Goal: Information Seeking & Learning: Find specific fact

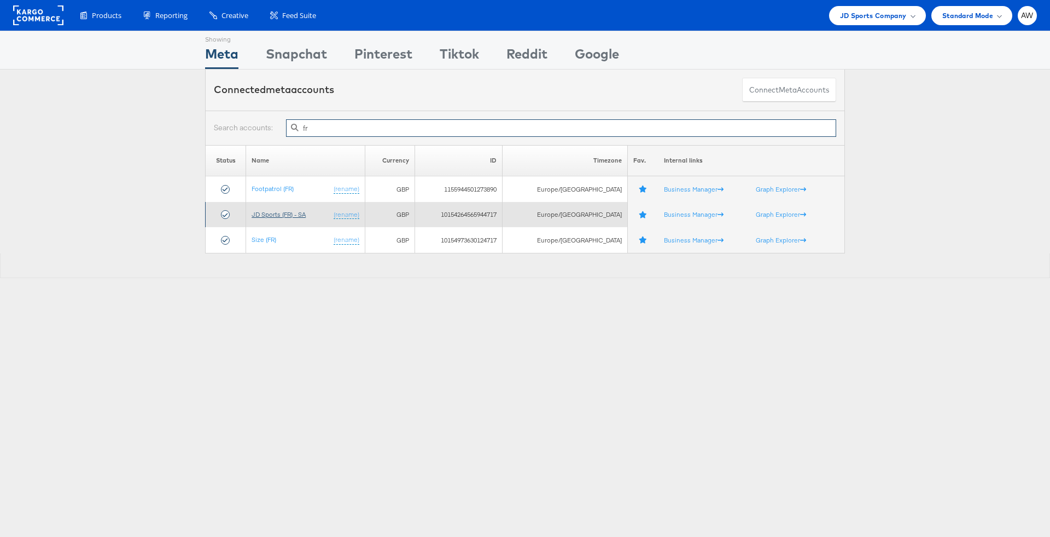
type input "fr"
click at [294, 214] on link "JD Sports (FR) - SA" at bounding box center [279, 214] width 54 height 8
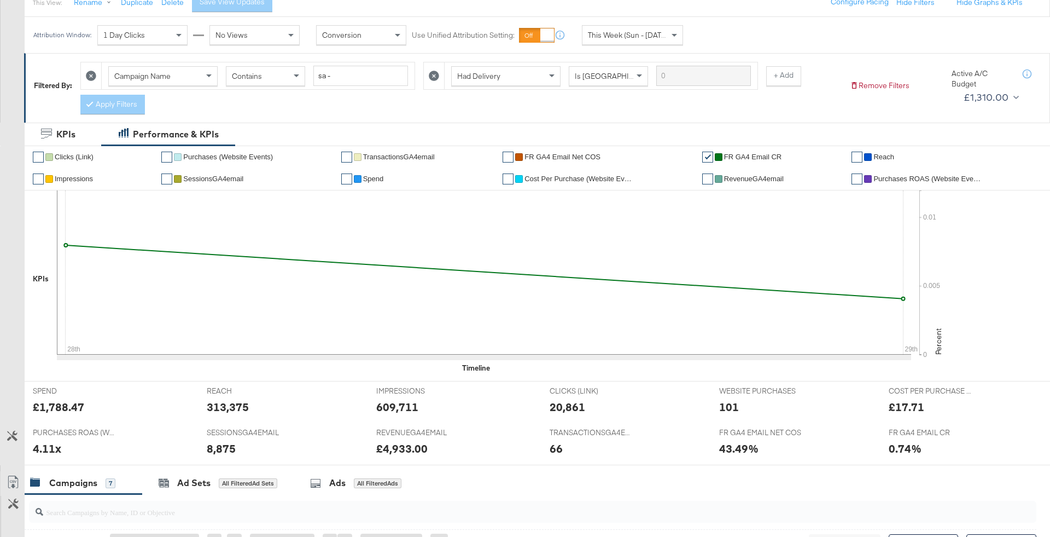
scroll to position [91, 0]
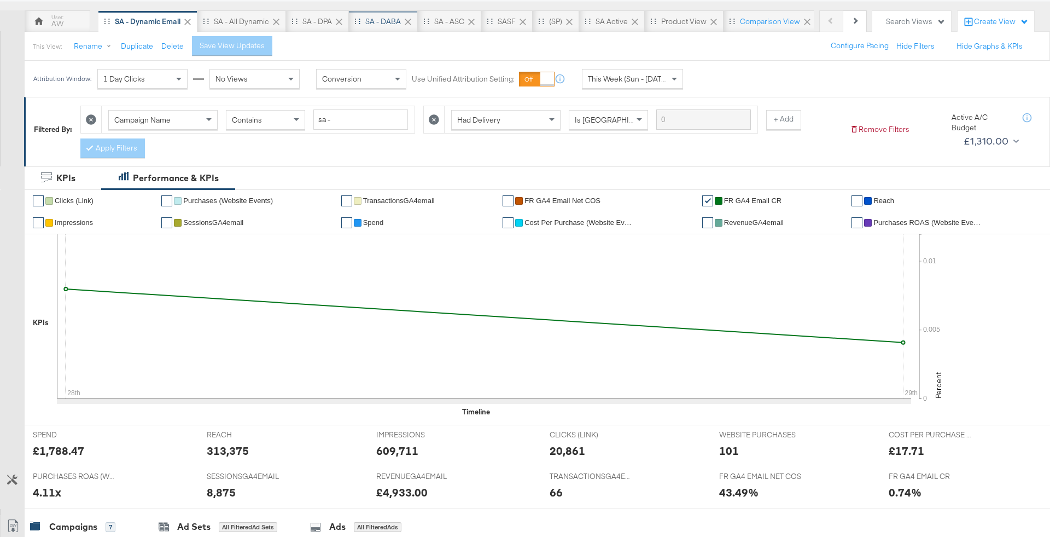
click at [379, 21] on div "SA - DABA" at bounding box center [383, 21] width 36 height 10
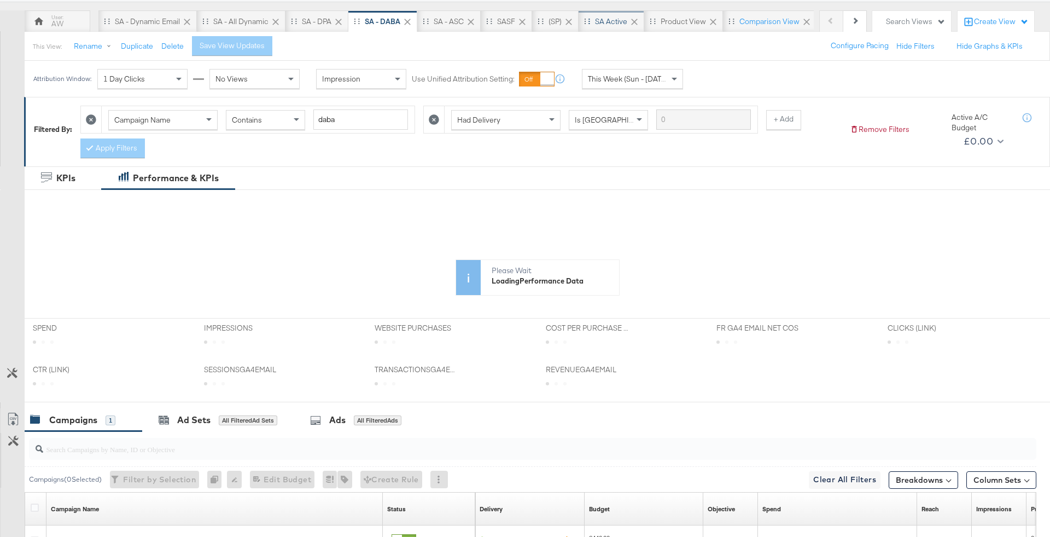
click at [615, 24] on div "SA Active" at bounding box center [611, 21] width 32 height 10
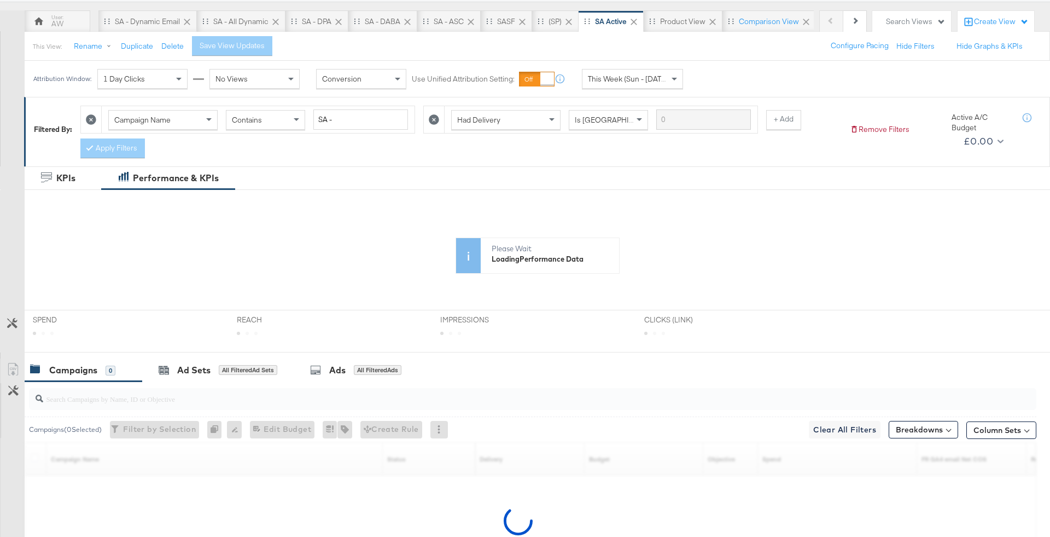
click at [631, 81] on span "This Week (Sun - [DATE])" at bounding box center [629, 79] width 82 height 10
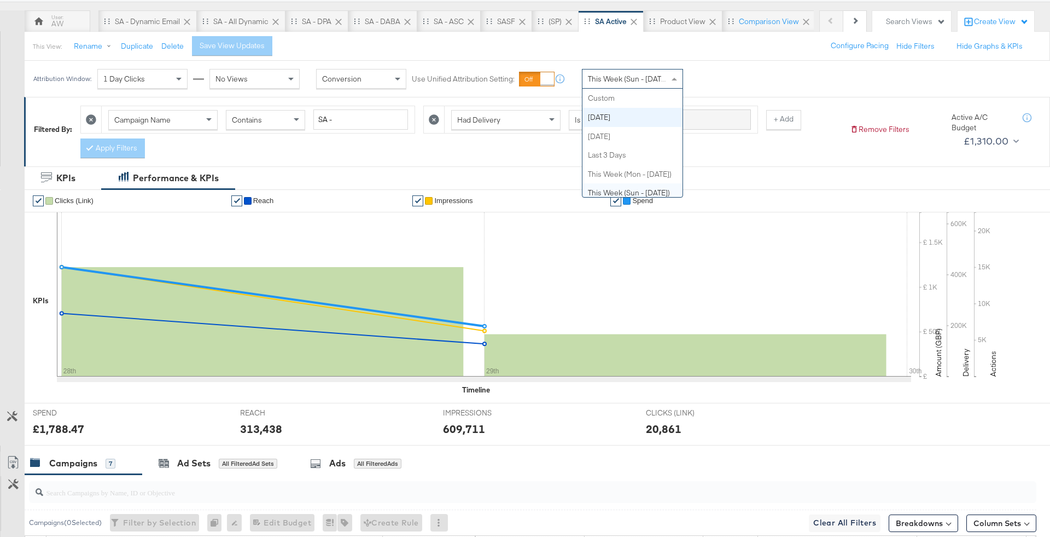
click at [625, 83] on div "This Week (Sun - [DATE])" at bounding box center [632, 78] width 100 height 19
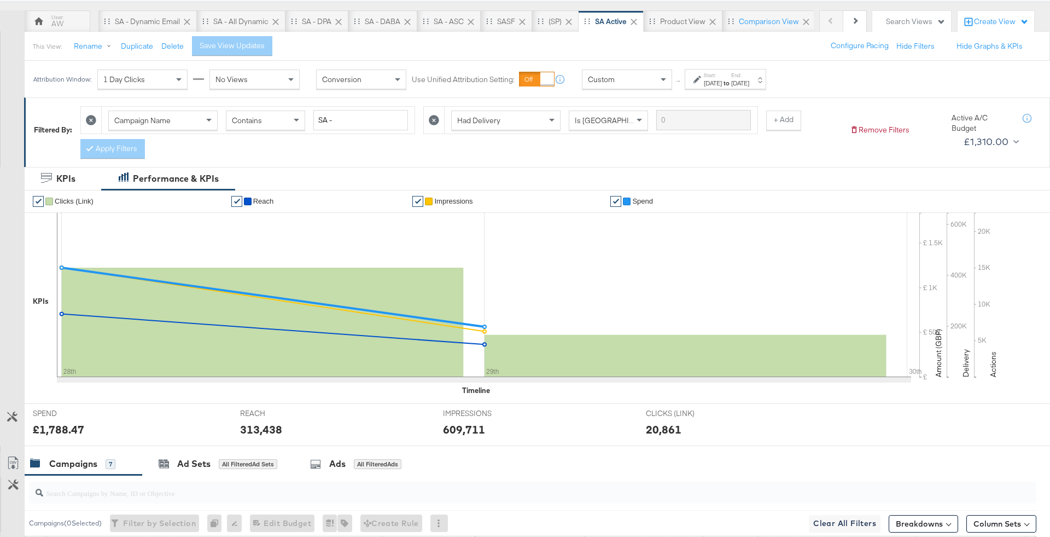
click at [722, 83] on div "Sep 29th 2025" at bounding box center [713, 83] width 18 height 9
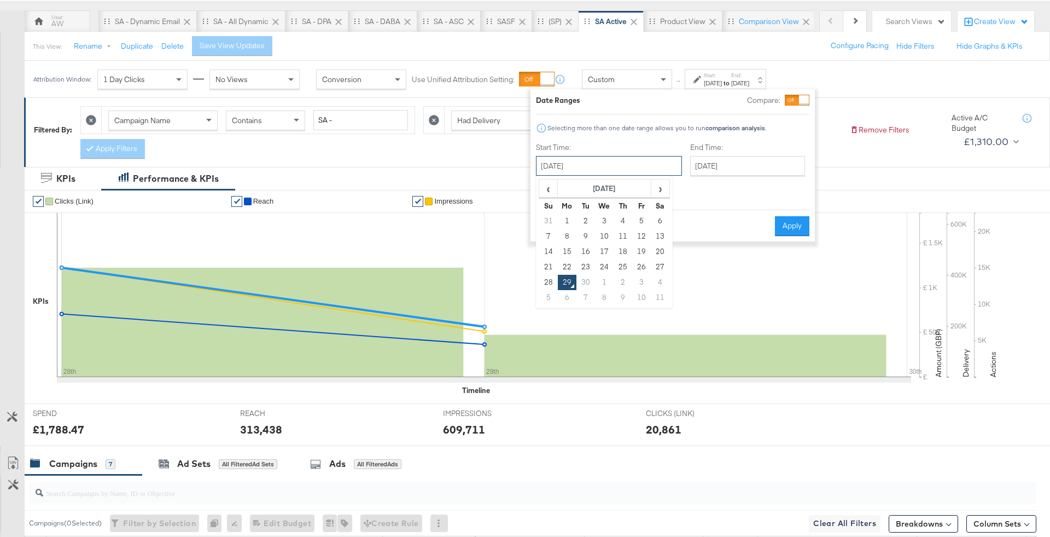
click at [614, 160] on input "September 29th 2025" at bounding box center [609, 166] width 146 height 20
click at [569, 219] on td "1" at bounding box center [567, 220] width 19 height 15
type input "September 1st 2025"
click at [710, 154] on div "End Time: September 29th 2025 ‹ September 2025 › Su Mo Tu We Th Fr Sa 31 1 2 3 …" at bounding box center [745, 171] width 119 height 58
click at [710, 164] on input "September 29th 2025" at bounding box center [743, 166] width 115 height 20
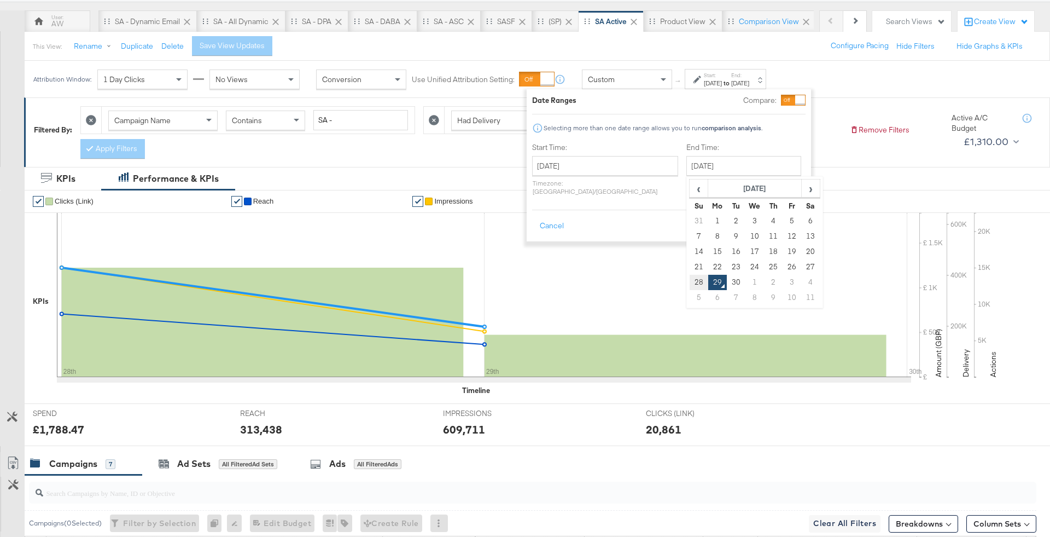
click at [690, 284] on td "28" at bounding box center [699, 282] width 19 height 15
type input "September 28th 2025"
click at [783, 216] on button "Apply" at bounding box center [788, 226] width 34 height 20
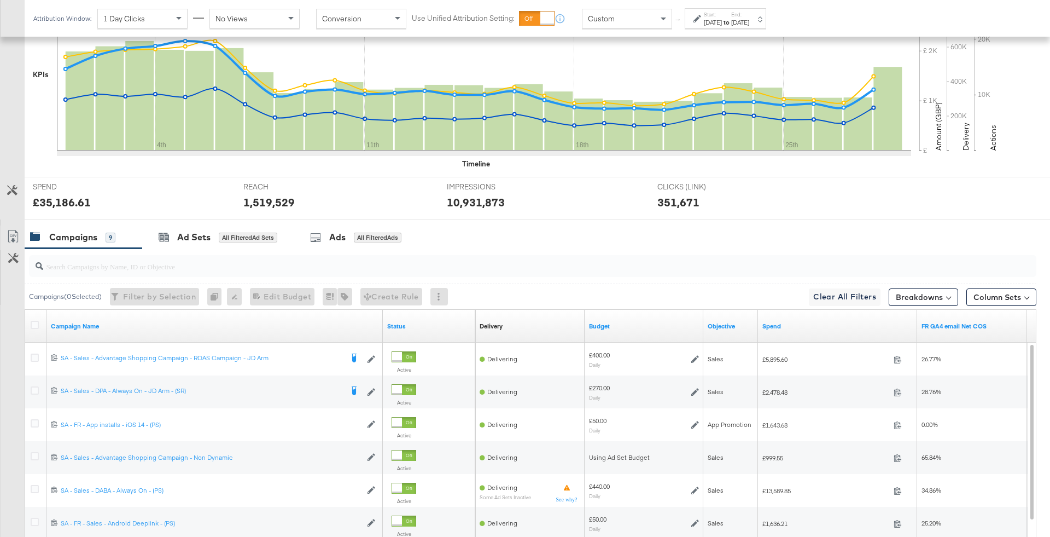
scroll to position [299, 0]
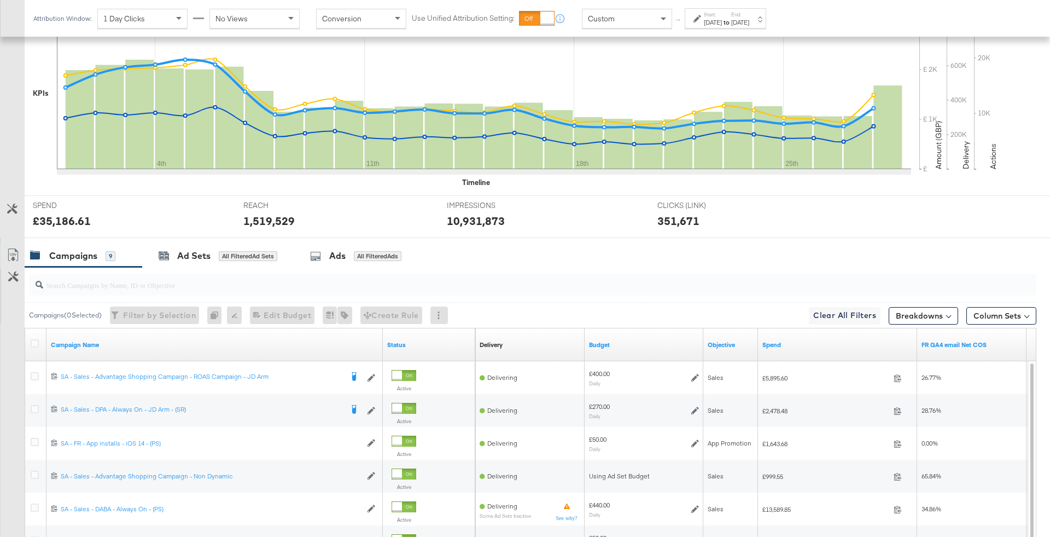
click at [645, 22] on div "Custom" at bounding box center [626, 18] width 89 height 19
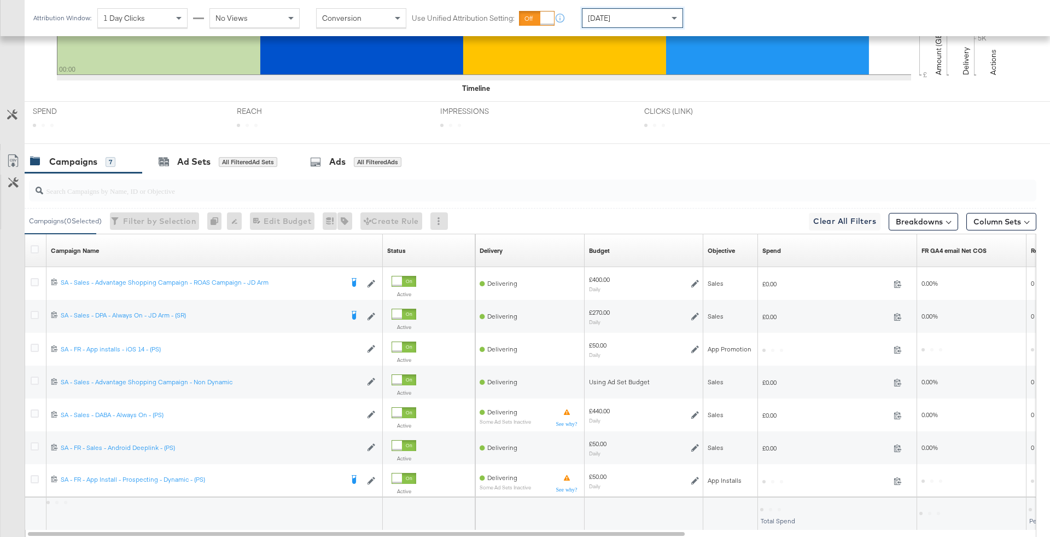
scroll to position [463, 0]
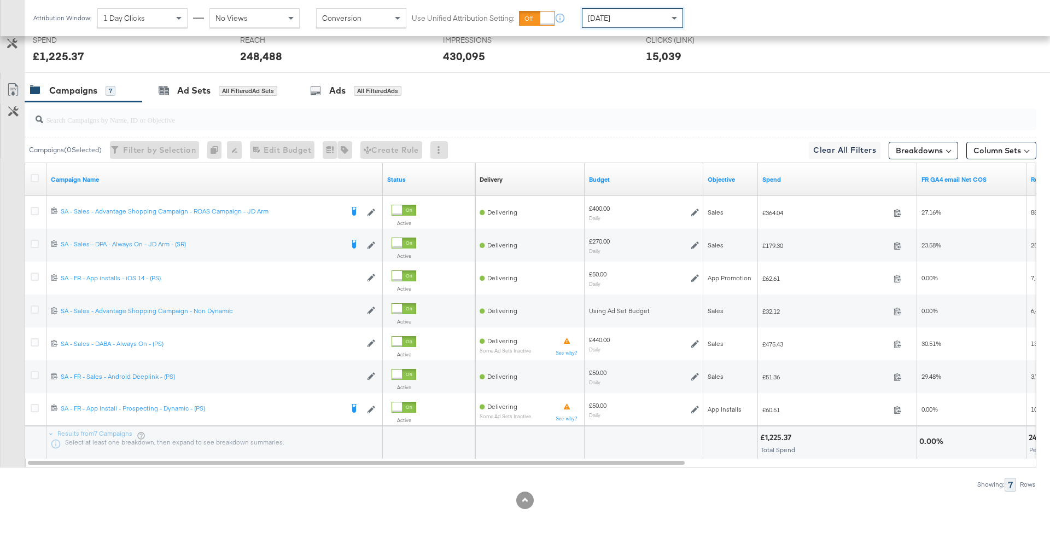
click at [706, 81] on div "Campaigns 7 Ad Sets All Filtered Ad Sets Ads All Filtered Ads" at bounding box center [537, 91] width 1025 height 24
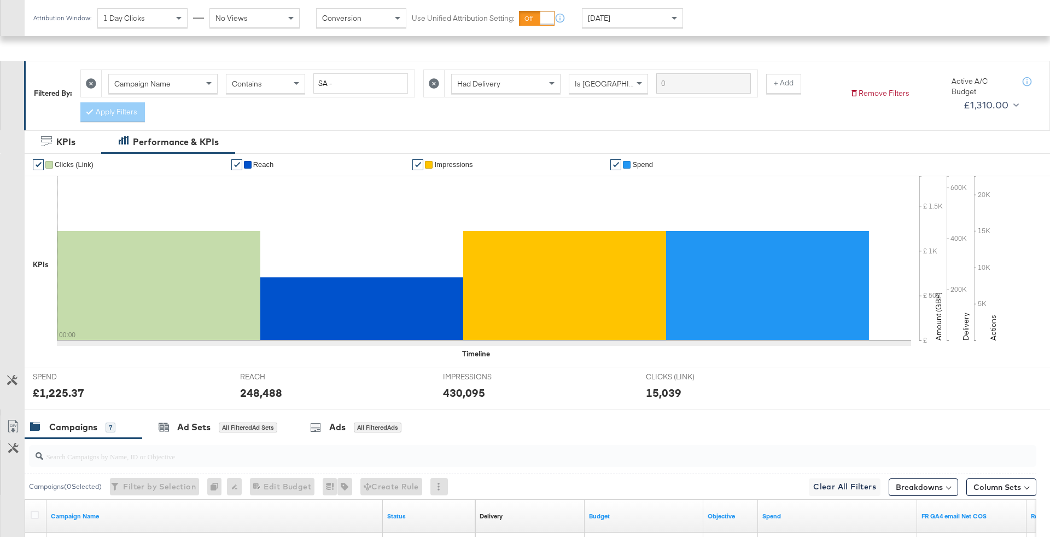
scroll to position [0, 0]
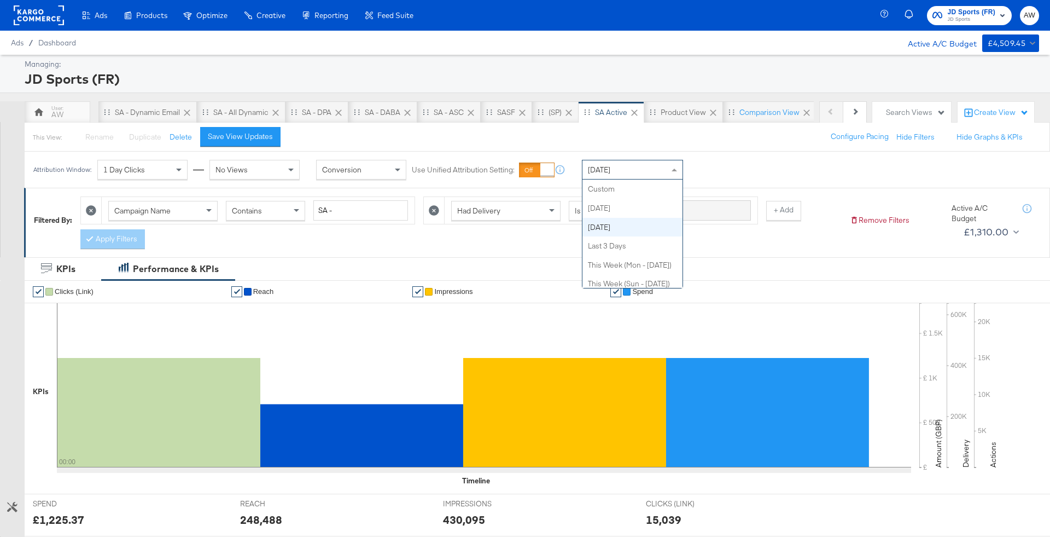
click at [649, 172] on div "[DATE]" at bounding box center [632, 169] width 100 height 19
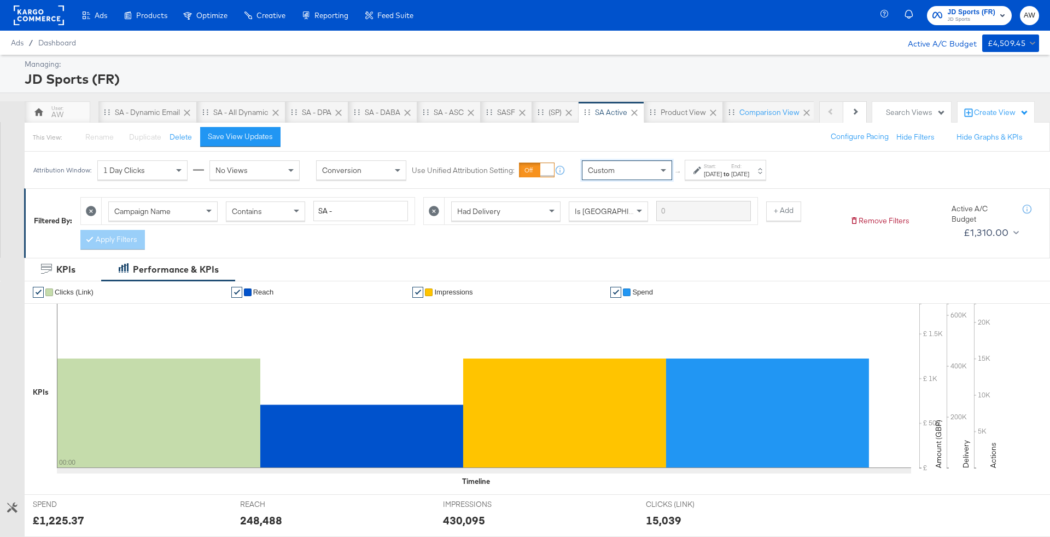
click at [730, 160] on div "Start: Sep 29th 2025 to End: Sep 29th 2025" at bounding box center [725, 170] width 81 height 20
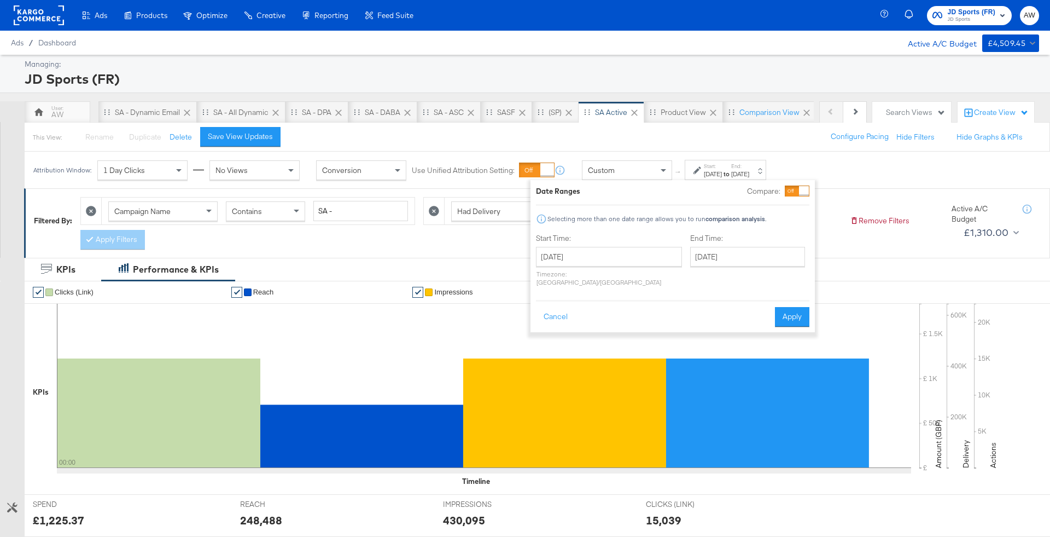
click at [572, 271] on p "Timezone: Europe/Dublin" at bounding box center [609, 278] width 146 height 16
click at [572, 249] on input "September 29th 2025" at bounding box center [609, 257] width 146 height 20
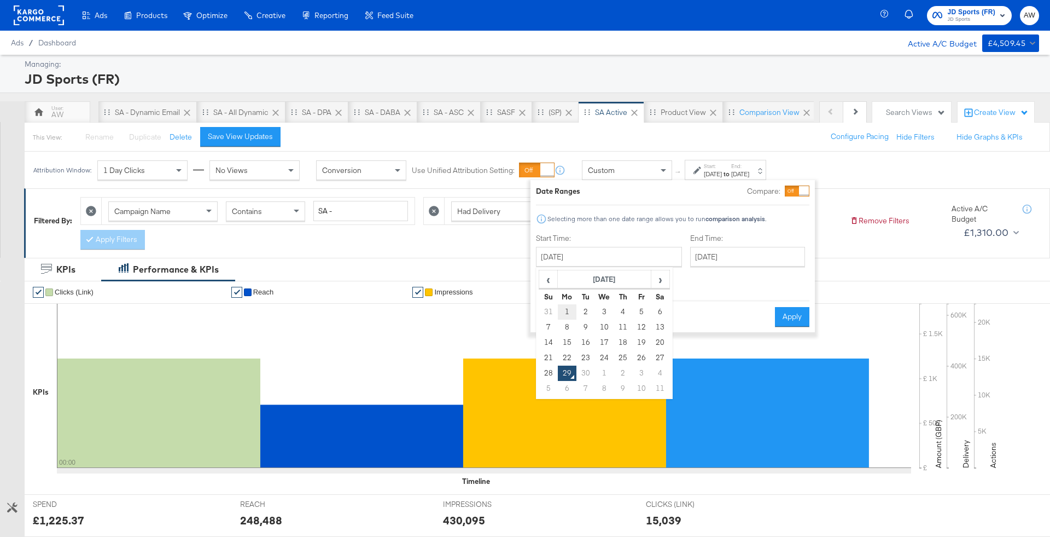
click at [569, 309] on td "1" at bounding box center [567, 311] width 19 height 15
type input "September 1st 2025"
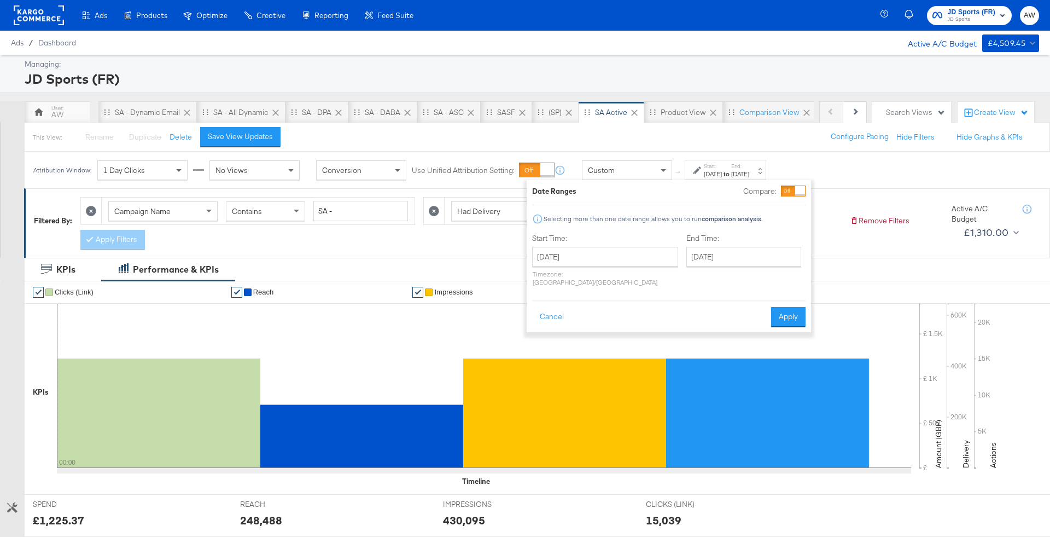
click at [686, 270] on div "End Time: September 29th 2025 ‹ September 2025 › Su Mo Tu We Th Fr Sa 31 1 2 3 …" at bounding box center [745, 262] width 119 height 58
click at [686, 261] on input "September 29th 2025" at bounding box center [743, 257] width 115 height 20
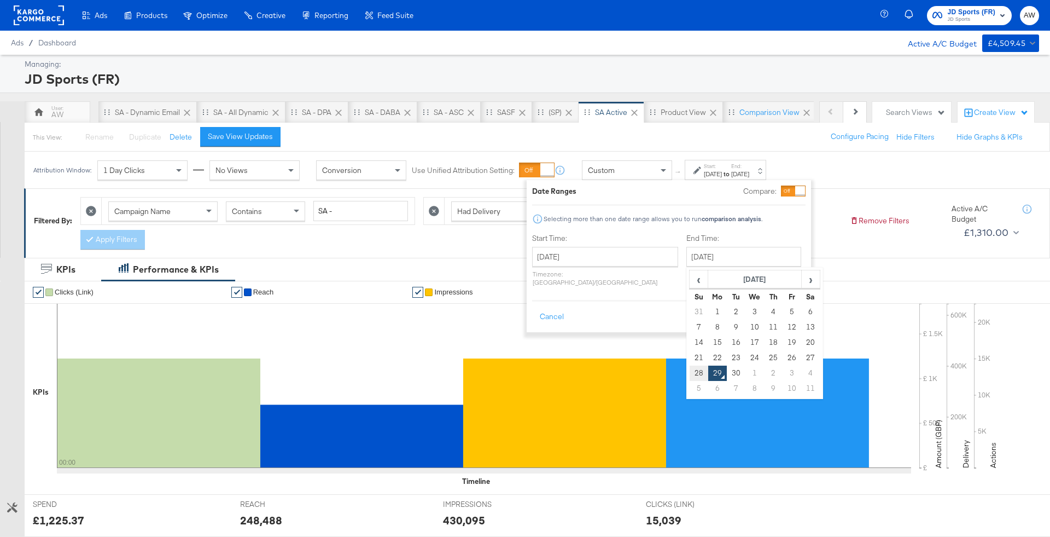
click at [690, 367] on td "28" at bounding box center [699, 372] width 19 height 15
type input "September 28th 2025"
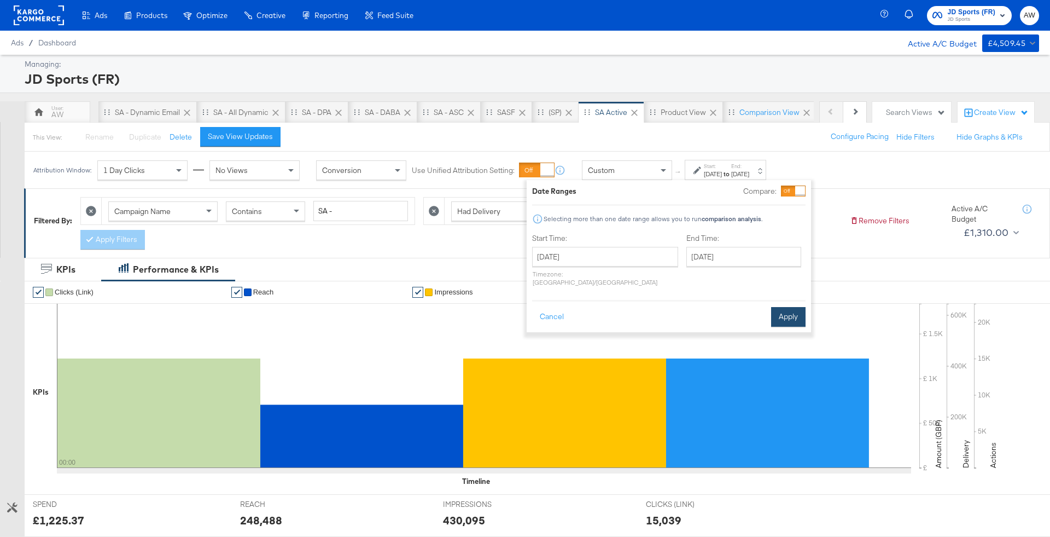
click at [792, 307] on button "Apply" at bounding box center [788, 317] width 34 height 20
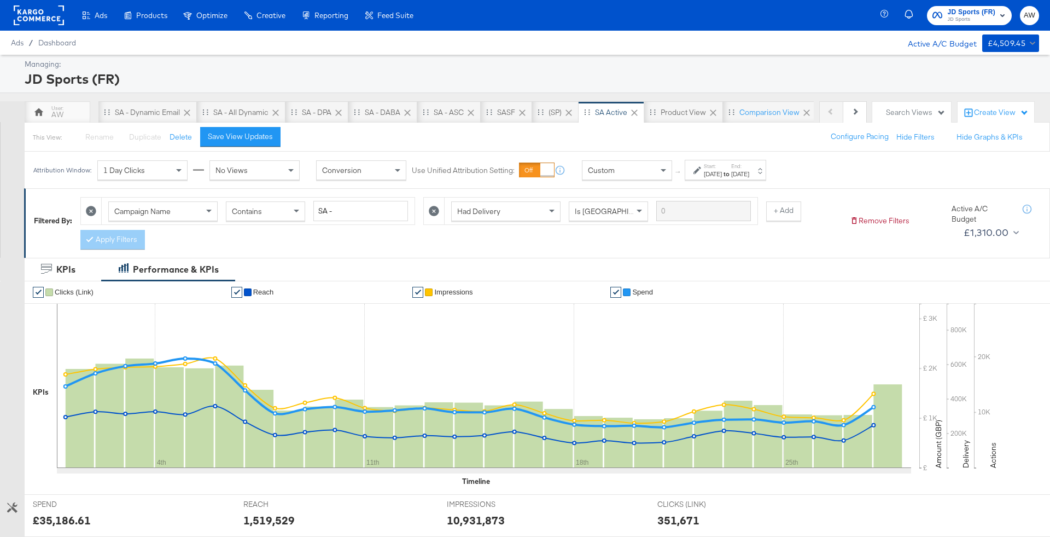
click at [975, 15] on span "JD Sports" at bounding box center [972, 19] width 48 height 9
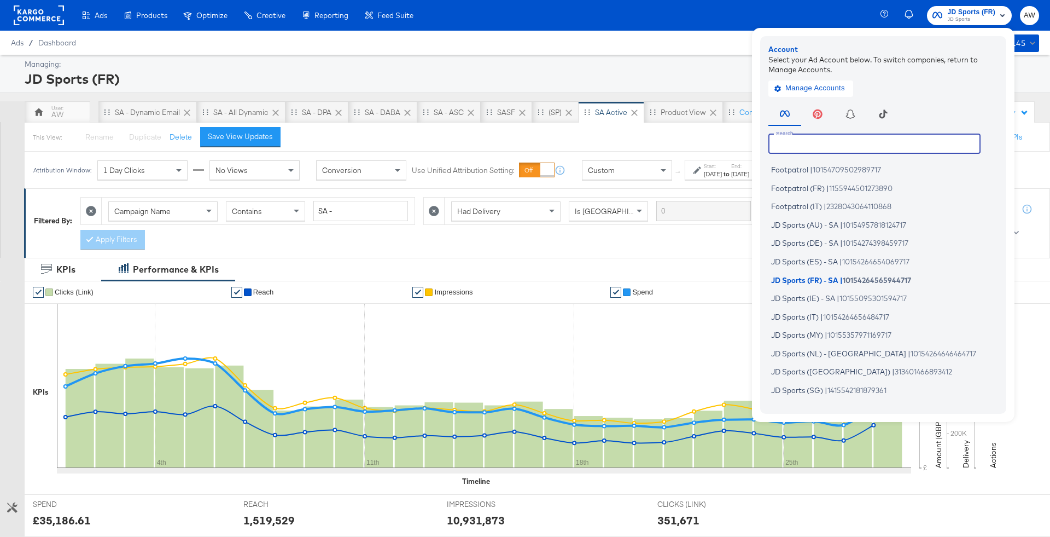
click at [943, 139] on input "text" at bounding box center [874, 143] width 212 height 20
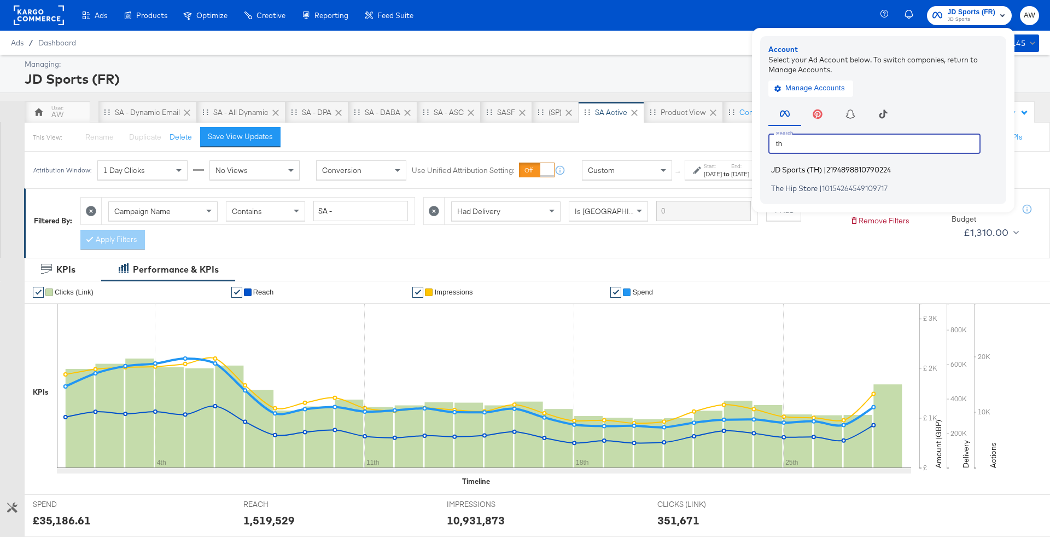
type input "th"
click at [881, 168] on span "2194898810790224" at bounding box center [858, 169] width 65 height 9
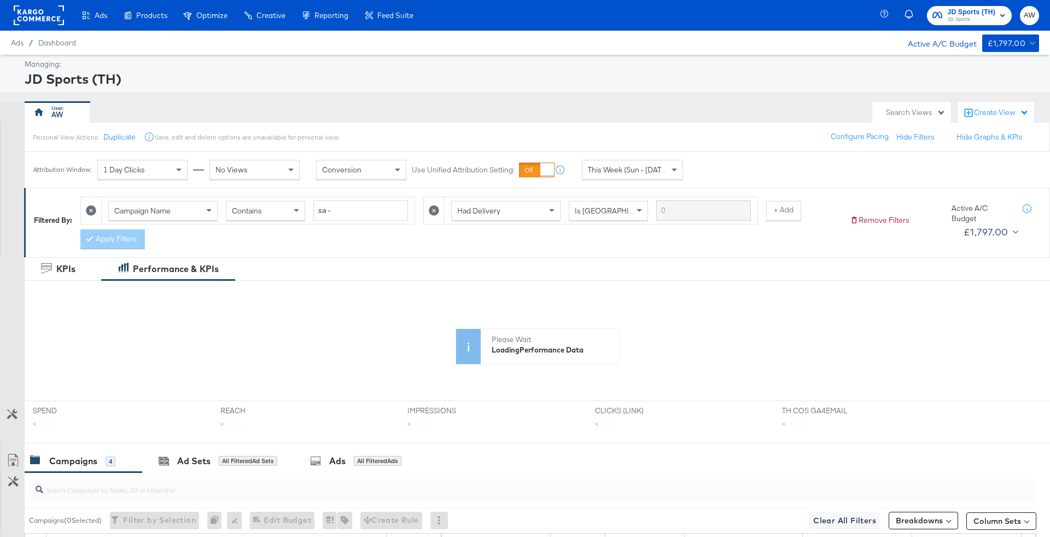
click at [618, 161] on div "This Week (Sun - [DATE])" at bounding box center [632, 169] width 100 height 19
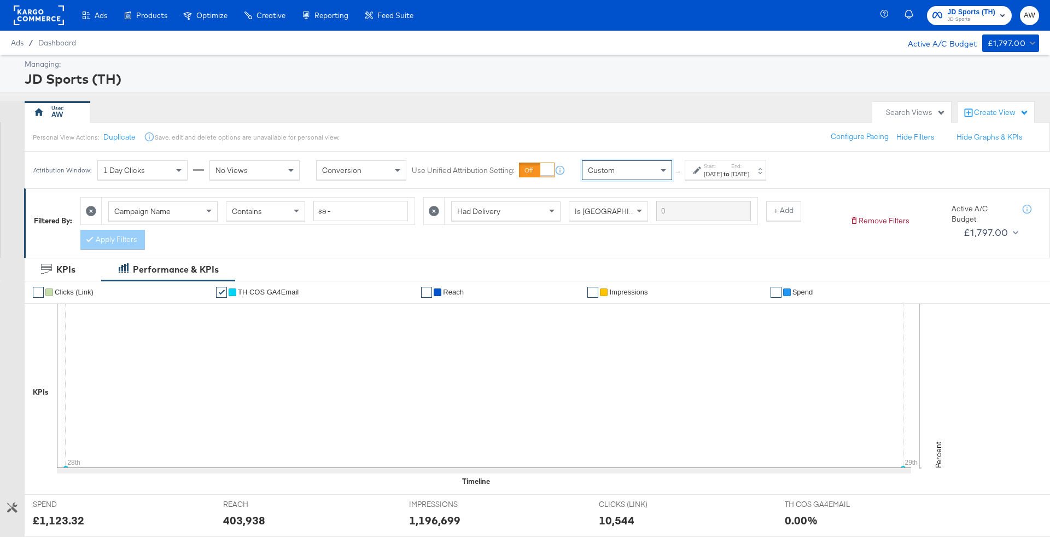
click at [693, 179] on div "Attribution Window: 1 Day Clicks No Views Conversion Use Unified Attribution Se…" at bounding box center [402, 169] width 755 height 37
click at [696, 171] on icon at bounding box center [697, 171] width 8 height 8
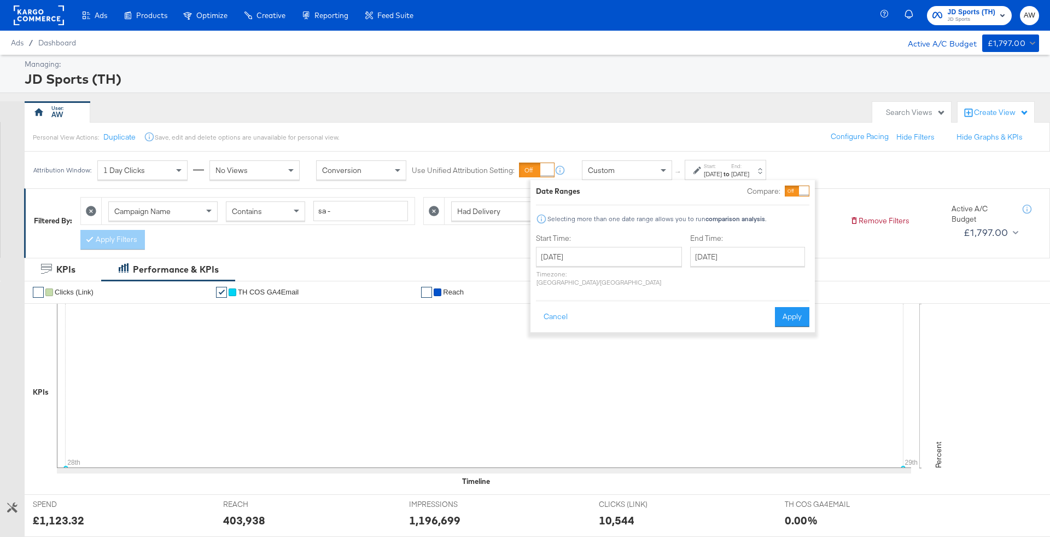
click at [588, 267] on div "September 29th 2025 ‹ September 2025 › Su Mo Tu We Th Fr Sa 31 1 2 3 4 5 6 7 8 …" at bounding box center [609, 266] width 146 height 39
click at [582, 254] on input "[DATE]" at bounding box center [609, 257] width 146 height 20
click at [572, 311] on td "1" at bounding box center [567, 311] width 19 height 15
type input "[DATE]"
click at [686, 250] on input "[DATE]" at bounding box center [743, 257] width 115 height 20
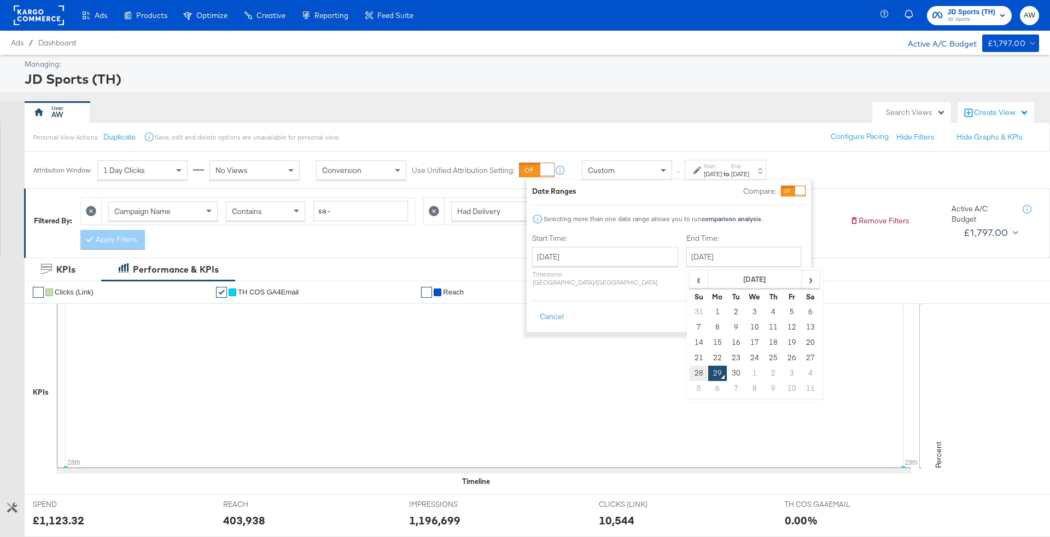
click at [690, 369] on td "28" at bounding box center [699, 372] width 19 height 15
type input "[DATE]"
click at [788, 307] on button "Apply" at bounding box center [788, 317] width 34 height 20
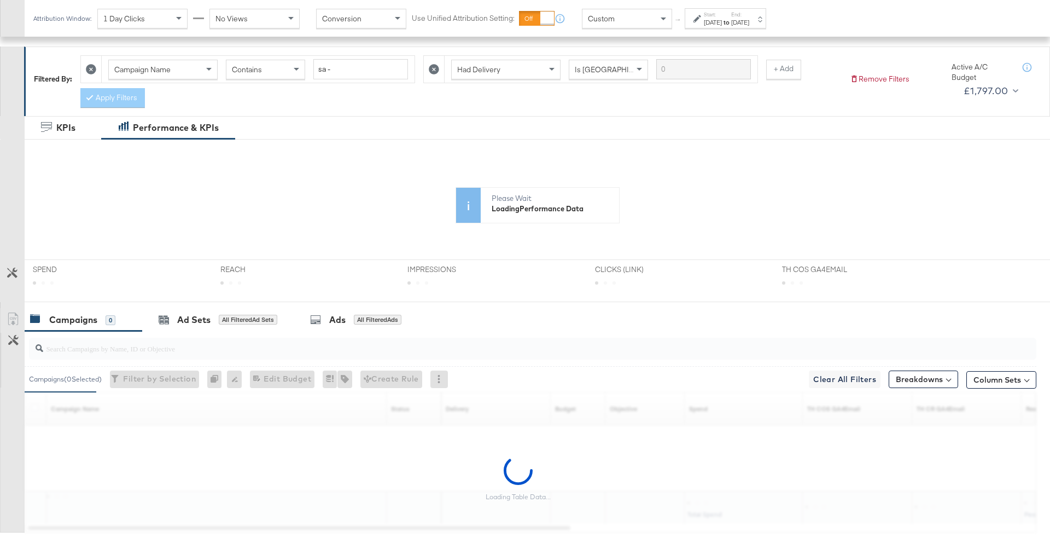
scroll to position [207, 0]
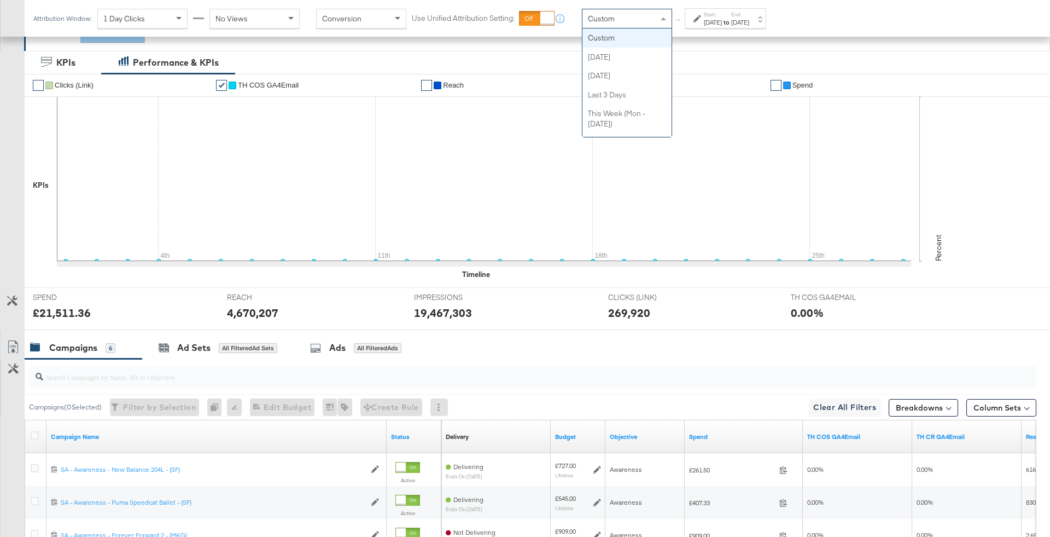
click at [627, 25] on div "Custom" at bounding box center [626, 18] width 89 height 19
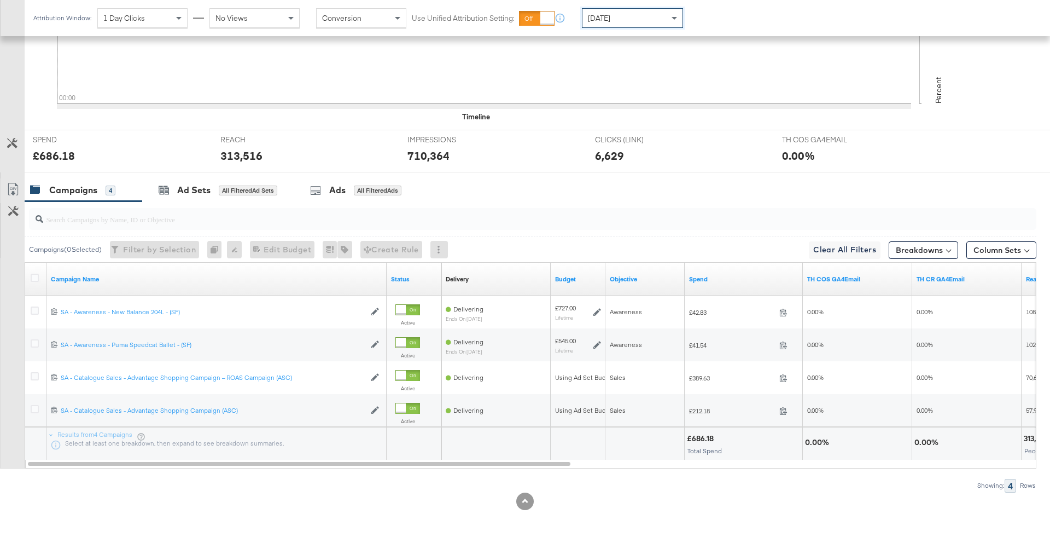
scroll to position [0, 0]
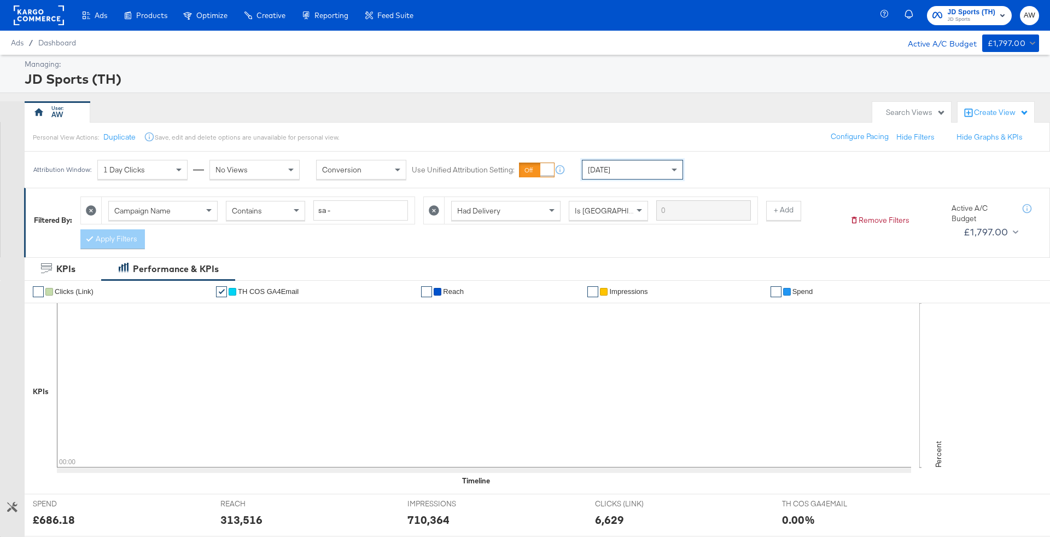
click at [969, 13] on span "JD Sports (TH)" at bounding box center [972, 12] width 48 height 11
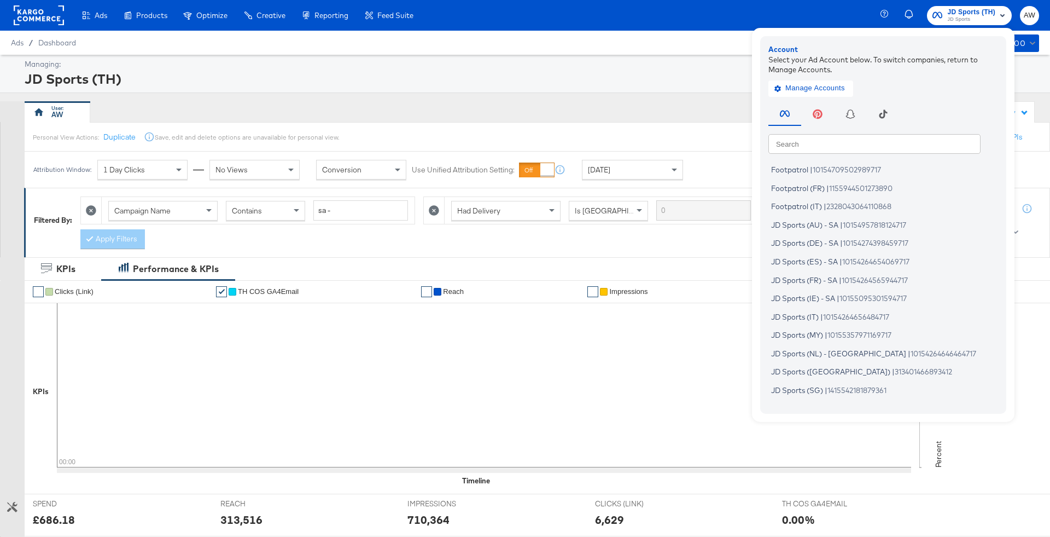
click at [808, 144] on input "text" at bounding box center [874, 143] width 212 height 20
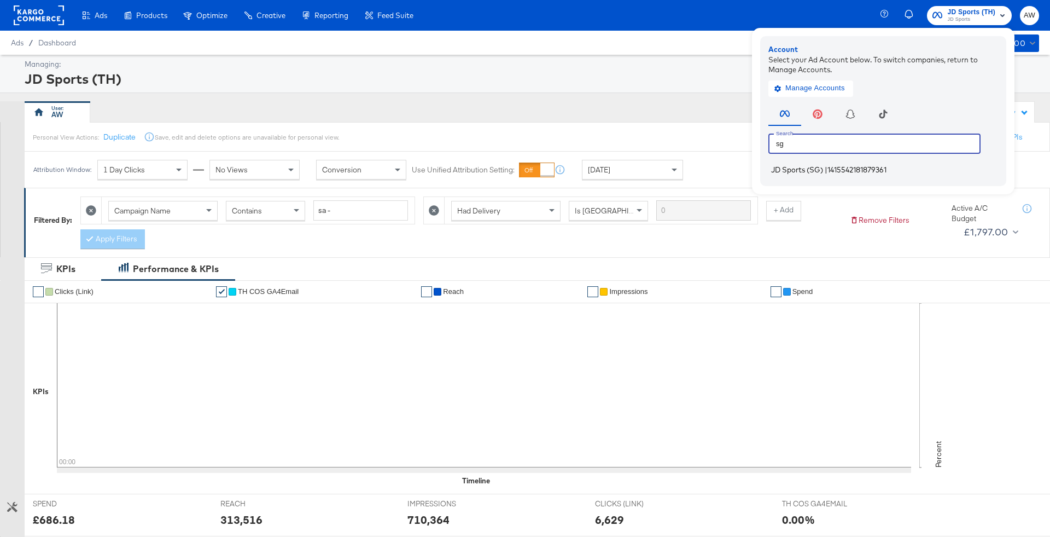
type input "sg"
click at [808, 170] on span "JD Sports (SG)" at bounding box center [797, 169] width 52 height 9
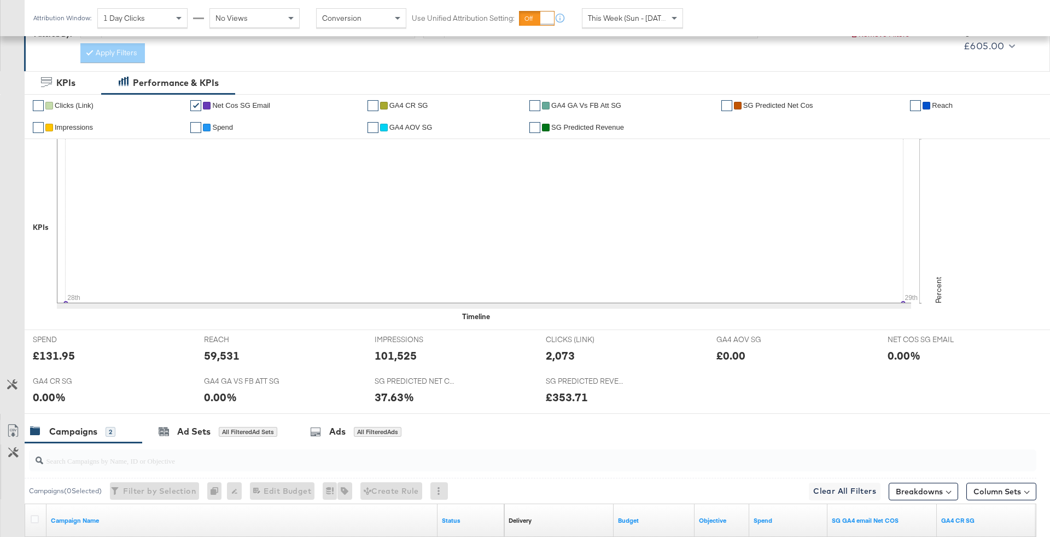
scroll to position [83, 0]
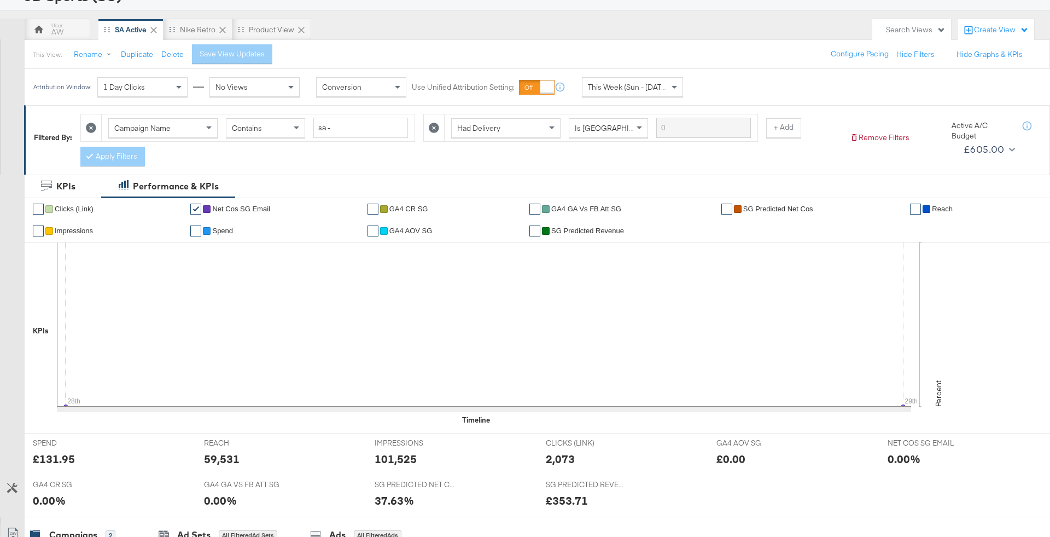
click at [655, 75] on div "Attribution Window: 1 Day Clicks No Views Conversion Use Unified Attribution Se…" at bounding box center [361, 87] width 672 height 36
click at [655, 87] on span "This Week (Sun - [DATE])" at bounding box center [629, 87] width 82 height 10
click at [719, 90] on div "[DATE]" at bounding box center [713, 91] width 18 height 9
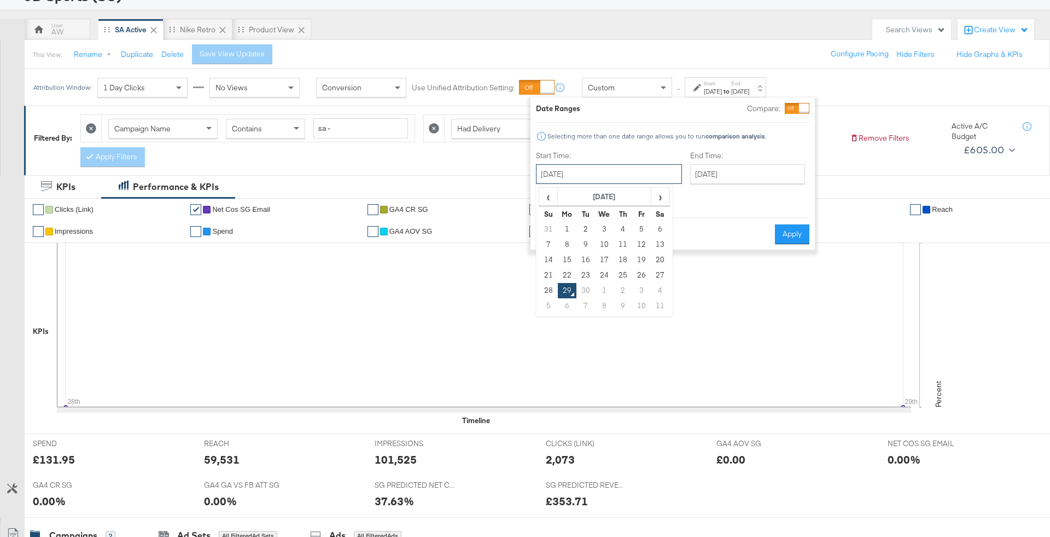
click at [627, 168] on input "[DATE]" at bounding box center [609, 174] width 146 height 20
click at [574, 223] on td "1" at bounding box center [567, 229] width 19 height 15
type input "[DATE]"
click at [687, 179] on input "[DATE]" at bounding box center [743, 174] width 115 height 20
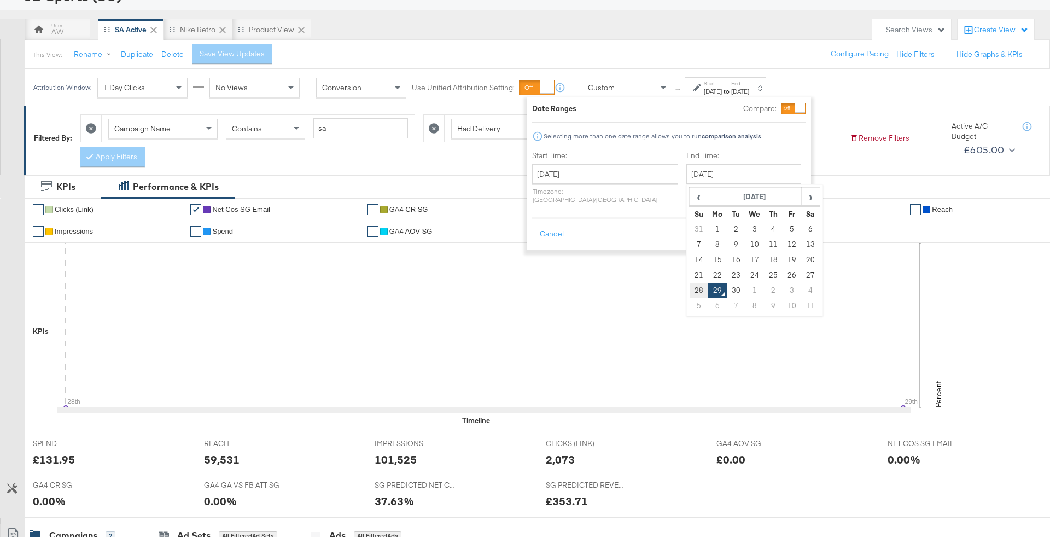
click at [690, 290] on td "28" at bounding box center [699, 290] width 19 height 15
type input "[DATE]"
click at [789, 225] on button "Apply" at bounding box center [788, 234] width 34 height 20
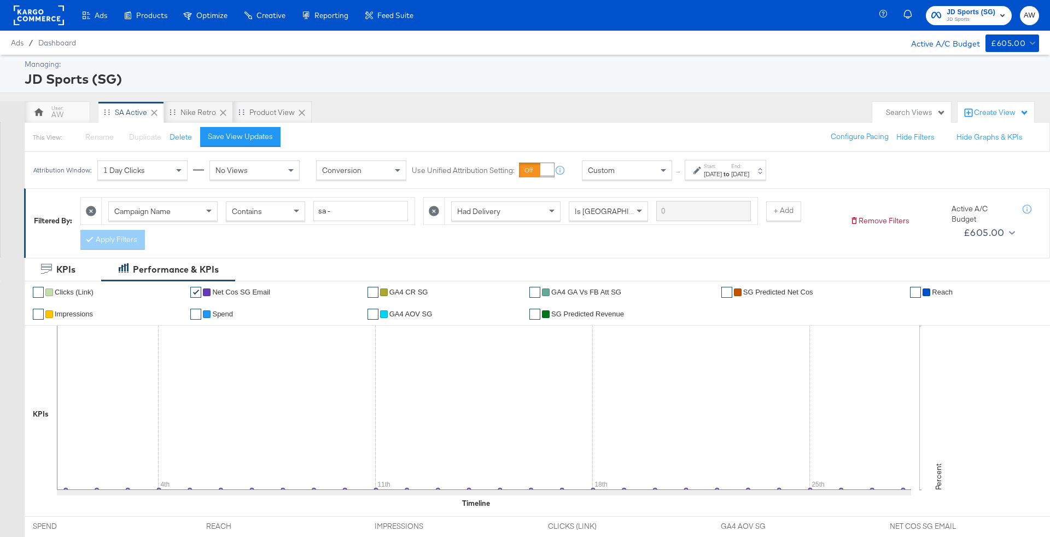
click at [974, 28] on div "JD Sports (SG) JD Sports AW" at bounding box center [966, 15] width 167 height 31
click at [969, 18] on span "JD Sports" at bounding box center [971, 19] width 49 height 9
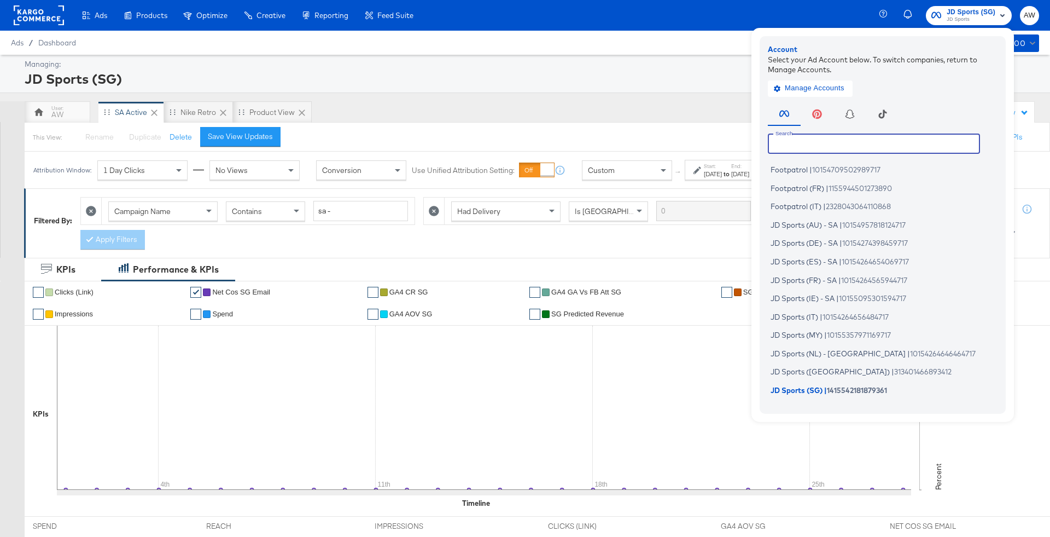
click at [879, 138] on input "text" at bounding box center [874, 143] width 212 height 20
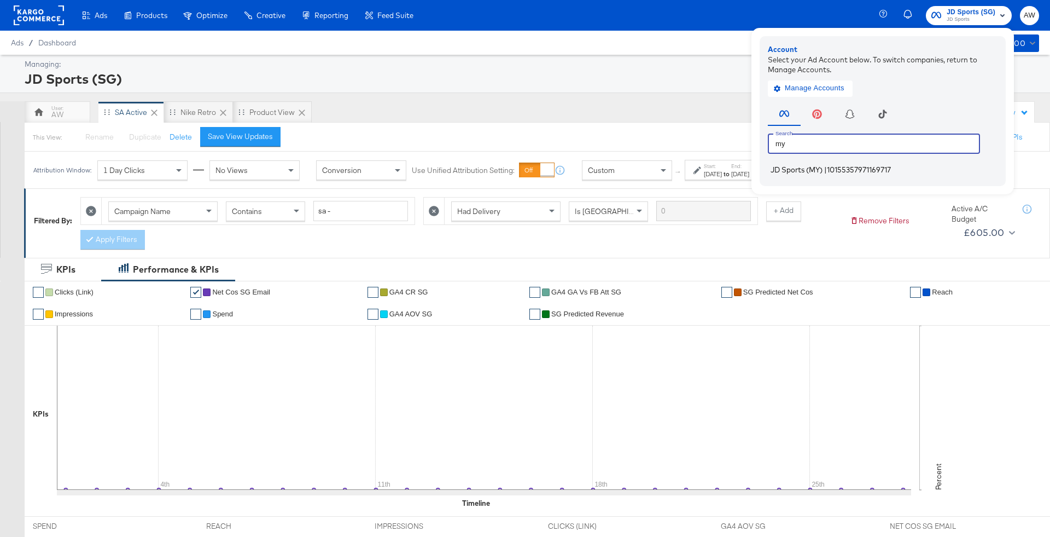
type input "my"
click at [838, 171] on span "10155357971169717" at bounding box center [859, 169] width 64 height 9
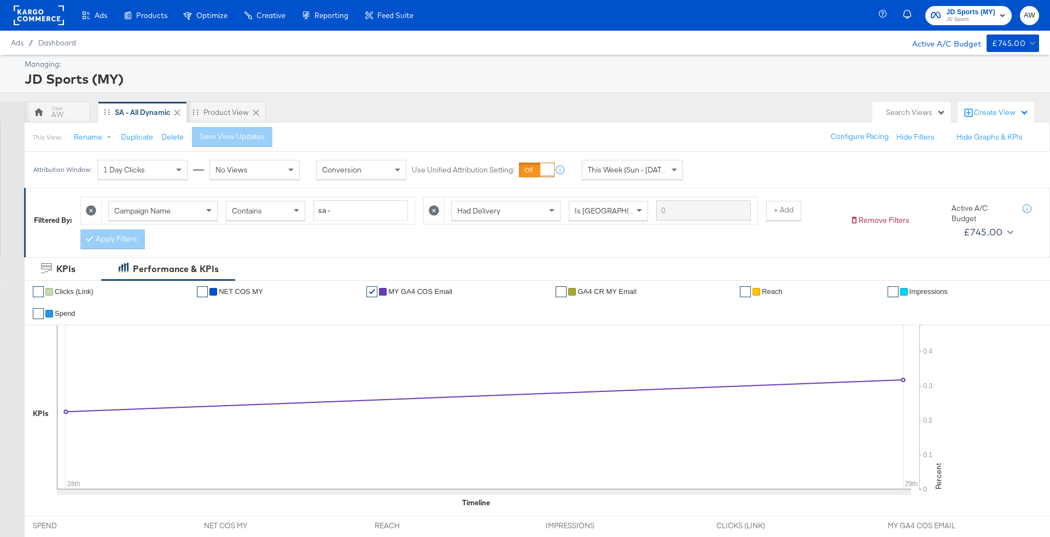
click at [618, 170] on span "This Week (Sun - [DATE])" at bounding box center [629, 170] width 82 height 10
click at [716, 172] on div "Sep 29th 2025" at bounding box center [713, 174] width 18 height 9
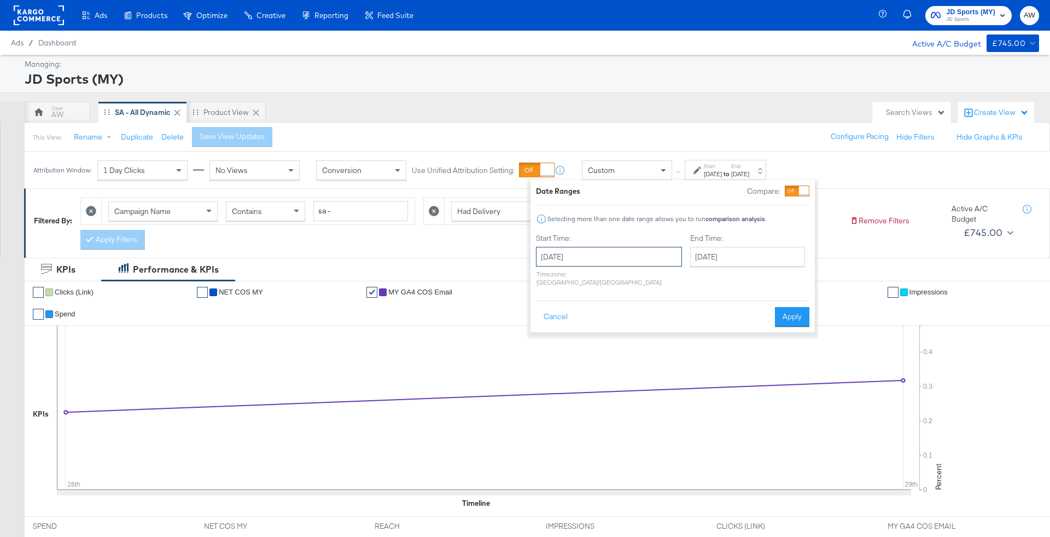
click at [608, 247] on input "September 29th 2025" at bounding box center [609, 257] width 146 height 20
click at [564, 311] on td "1" at bounding box center [567, 311] width 19 height 15
type input "September 1st 2025"
click at [702, 264] on input "September 29th 2025" at bounding box center [743, 257] width 115 height 20
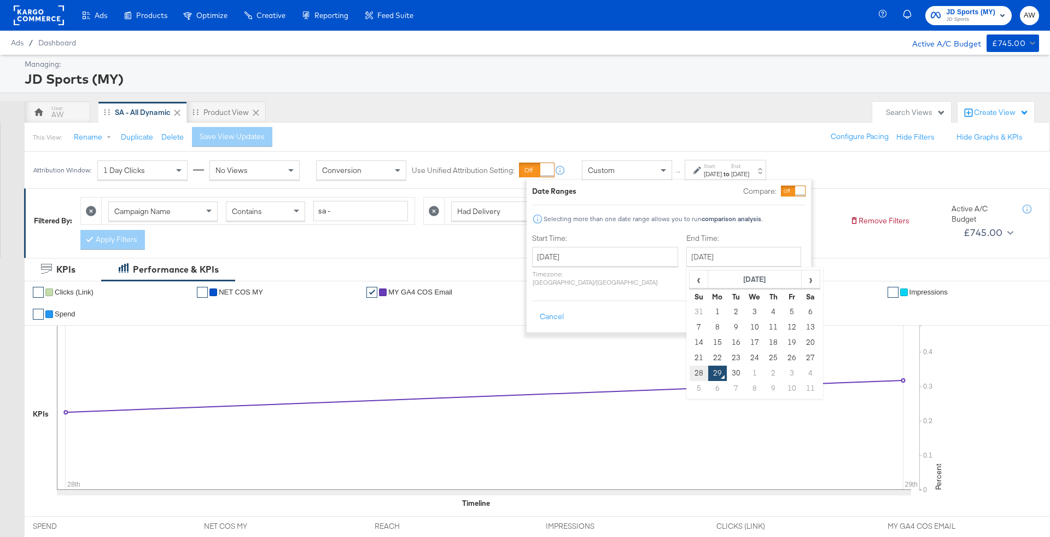
click at [690, 375] on td "28" at bounding box center [699, 372] width 19 height 15
type input "September 28th 2025"
click at [782, 308] on button "Apply" at bounding box center [788, 317] width 34 height 20
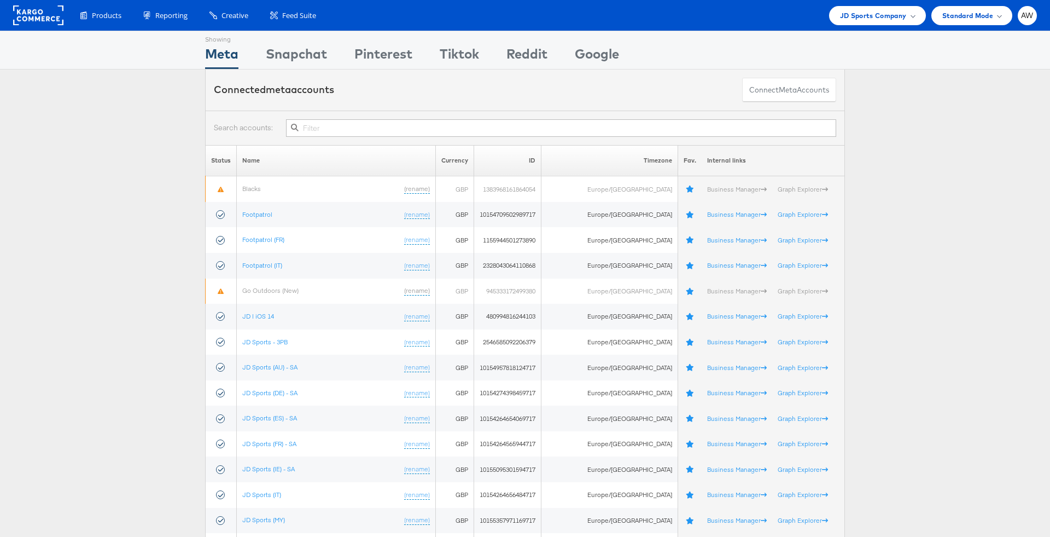
click at [403, 121] on input "text" at bounding box center [561, 128] width 550 height 18
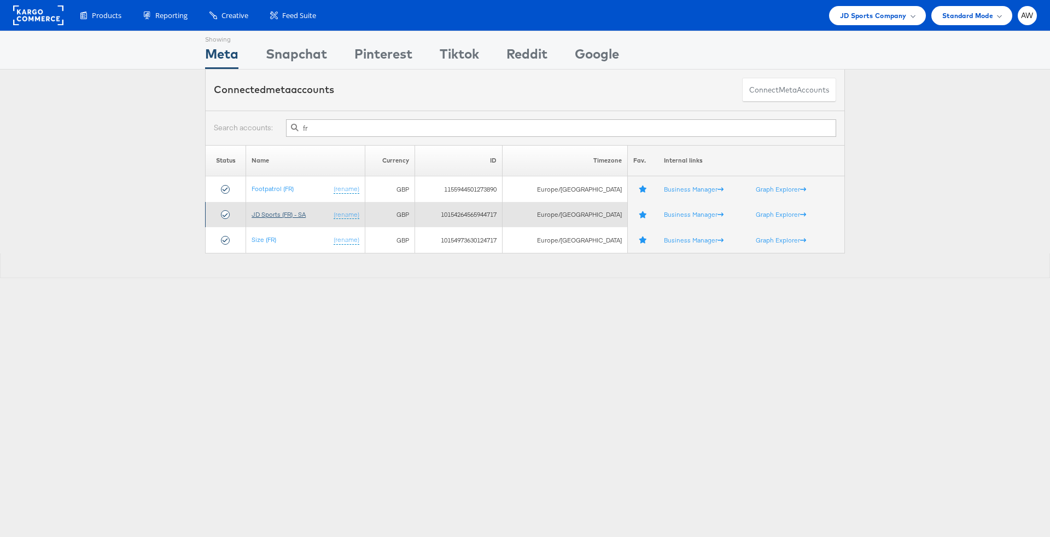
type input "fr"
click at [293, 213] on link "JD Sports (FR) - SA" at bounding box center [279, 214] width 54 height 8
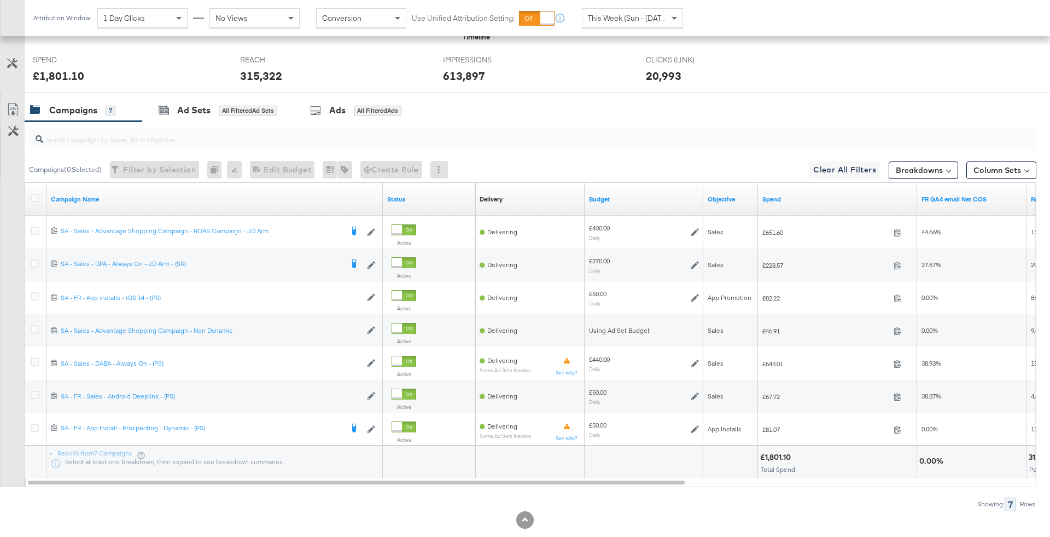
scroll to position [463, 0]
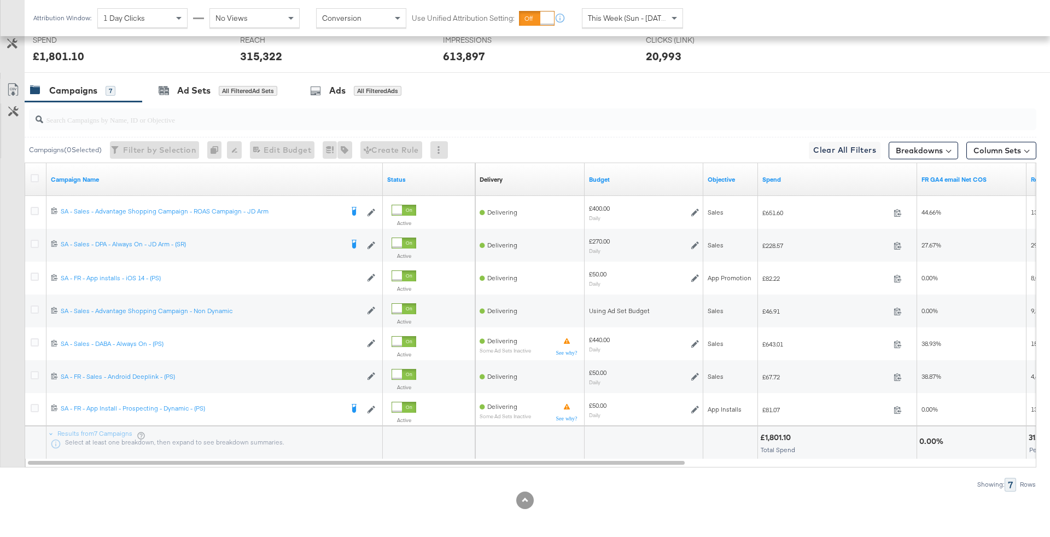
click at [429, 113] on input "search" at bounding box center [493, 114] width 901 height 21
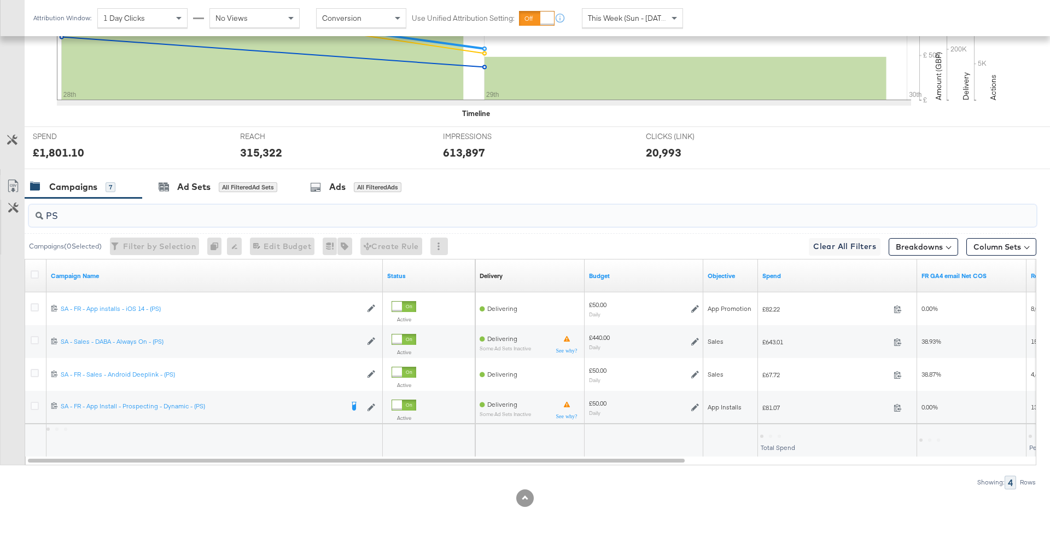
scroll to position [365, 0]
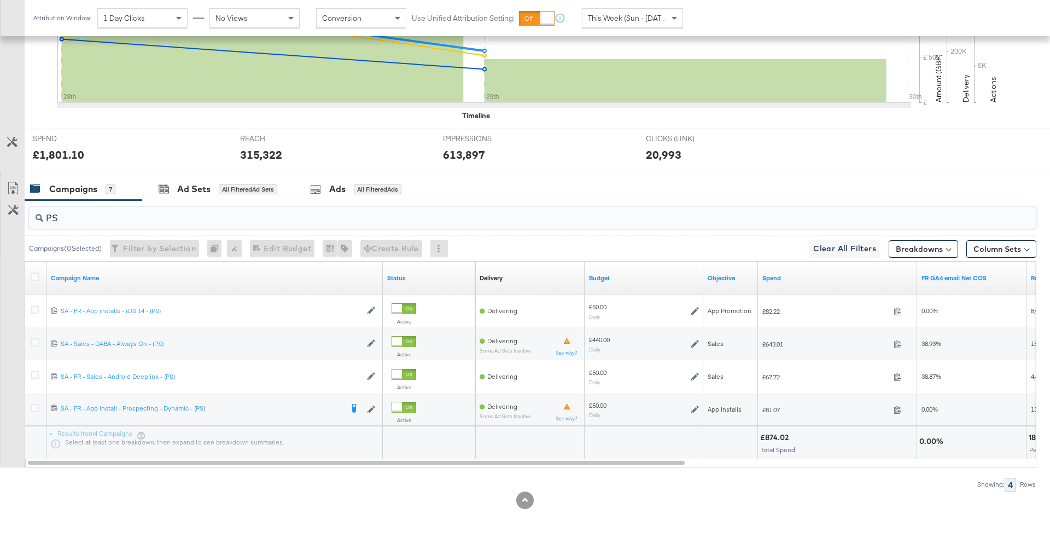
type input "PS"
click at [778, 436] on div "£874.02" at bounding box center [776, 437] width 32 height 10
copy div "874.02"
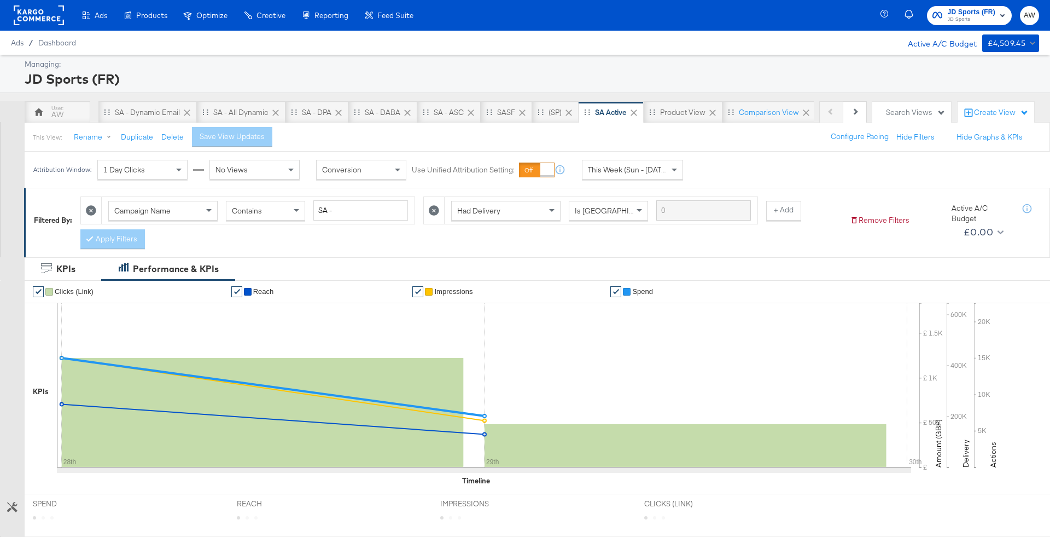
click at [645, 160] on div "This Week (Sun - [DATE])" at bounding box center [632, 170] width 101 height 20
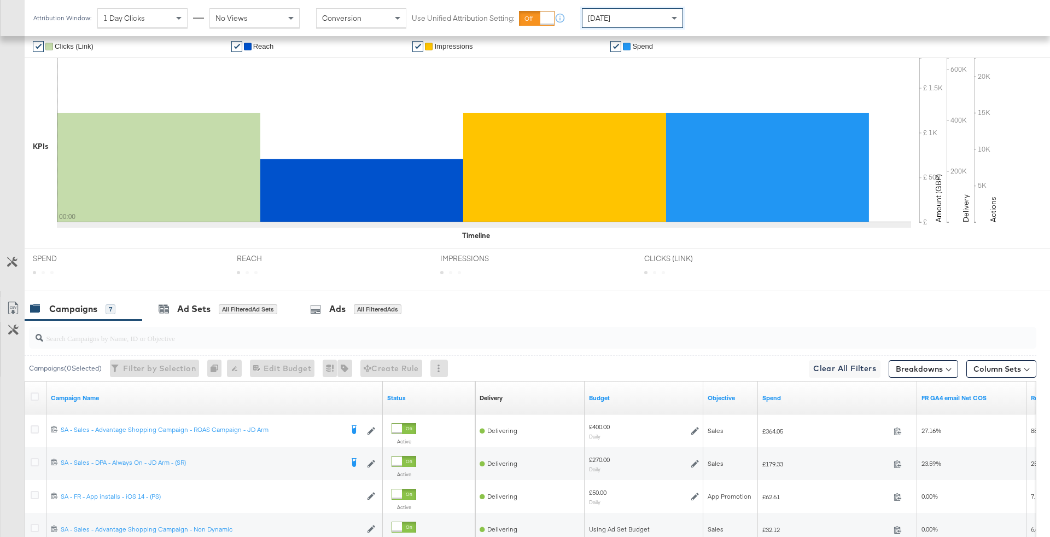
scroll to position [463, 0]
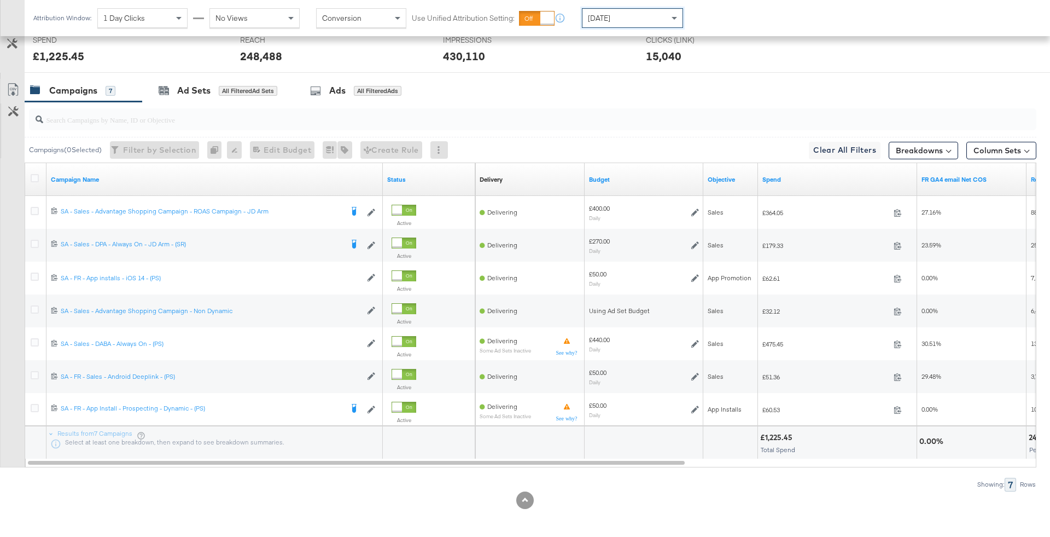
click at [784, 432] on div "£1,225.45" at bounding box center [778, 437] width 36 height 10
copy div "£1,225.45"
click at [339, 121] on input "search" at bounding box center [493, 114] width 901 height 21
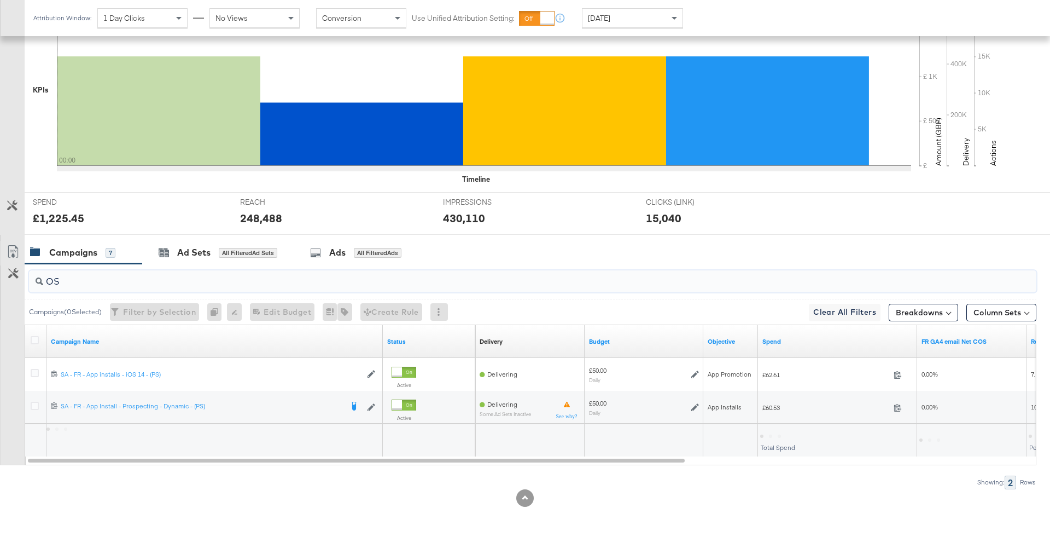
type input "O"
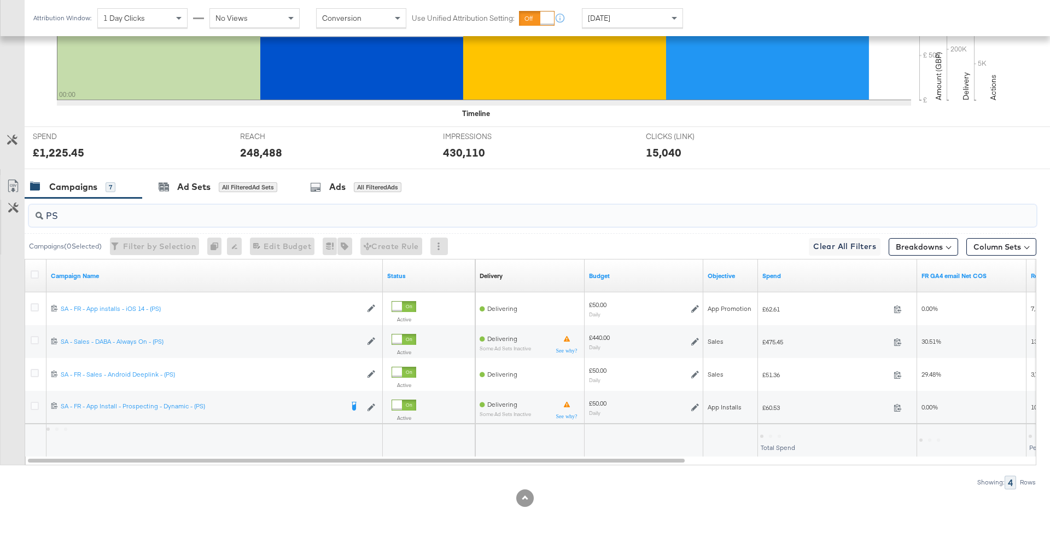
scroll to position [365, 0]
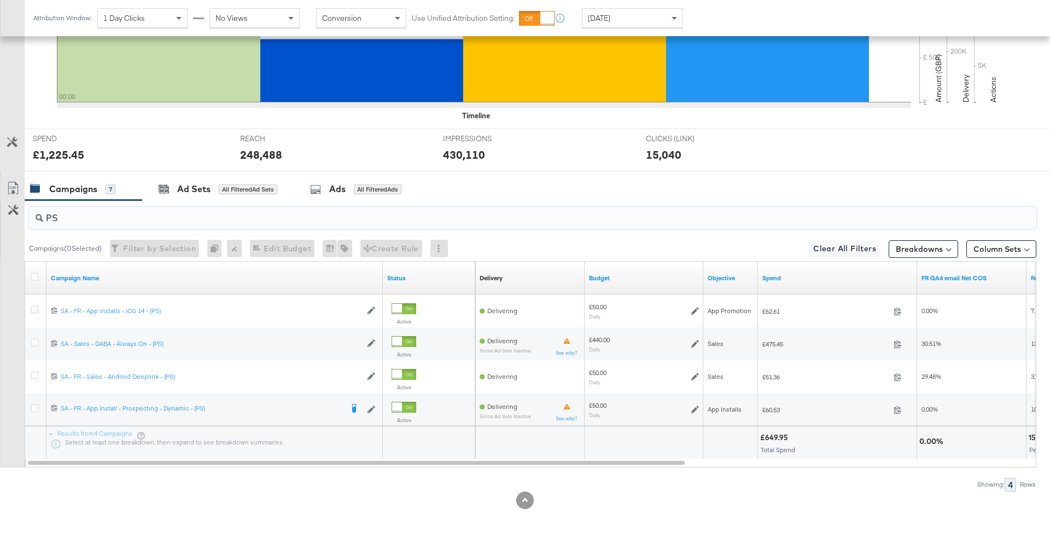
type input "PS"
click at [771, 432] on div "£649.95" at bounding box center [775, 437] width 31 height 10
click at [773, 435] on div "£649.95" at bounding box center [775, 437] width 31 height 10
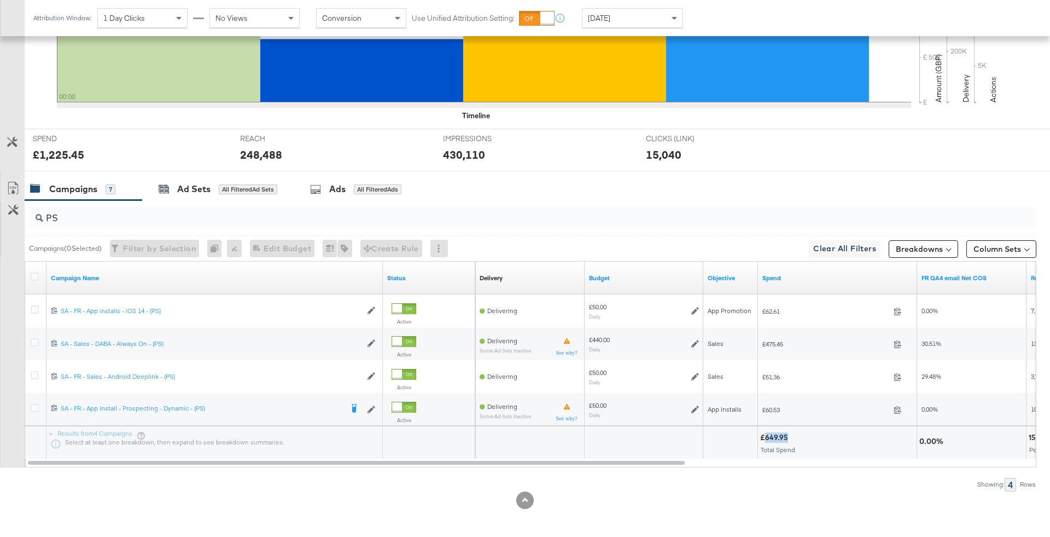
copy div "649.95"
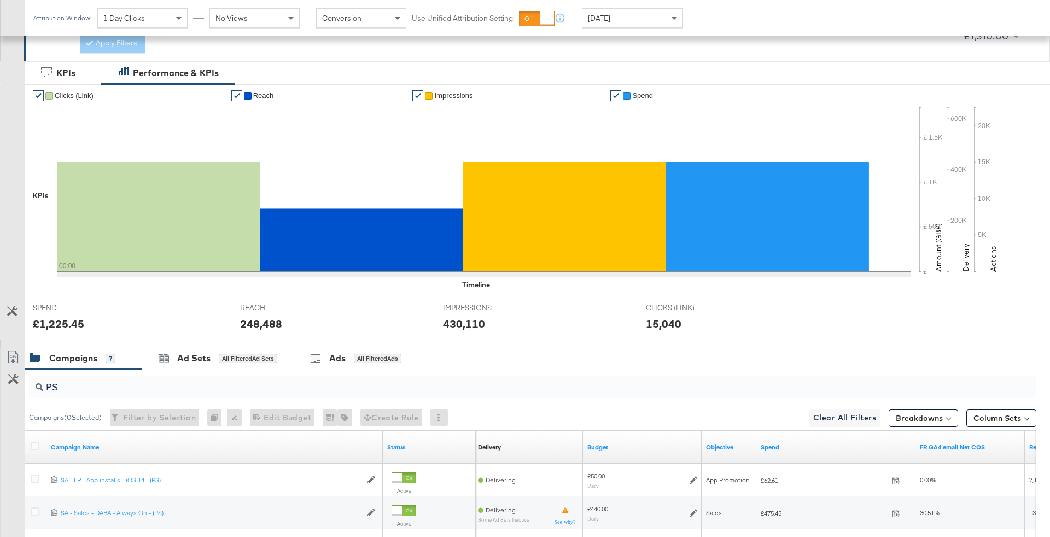
scroll to position [0, 0]
